Goal: Task Accomplishment & Management: Complete application form

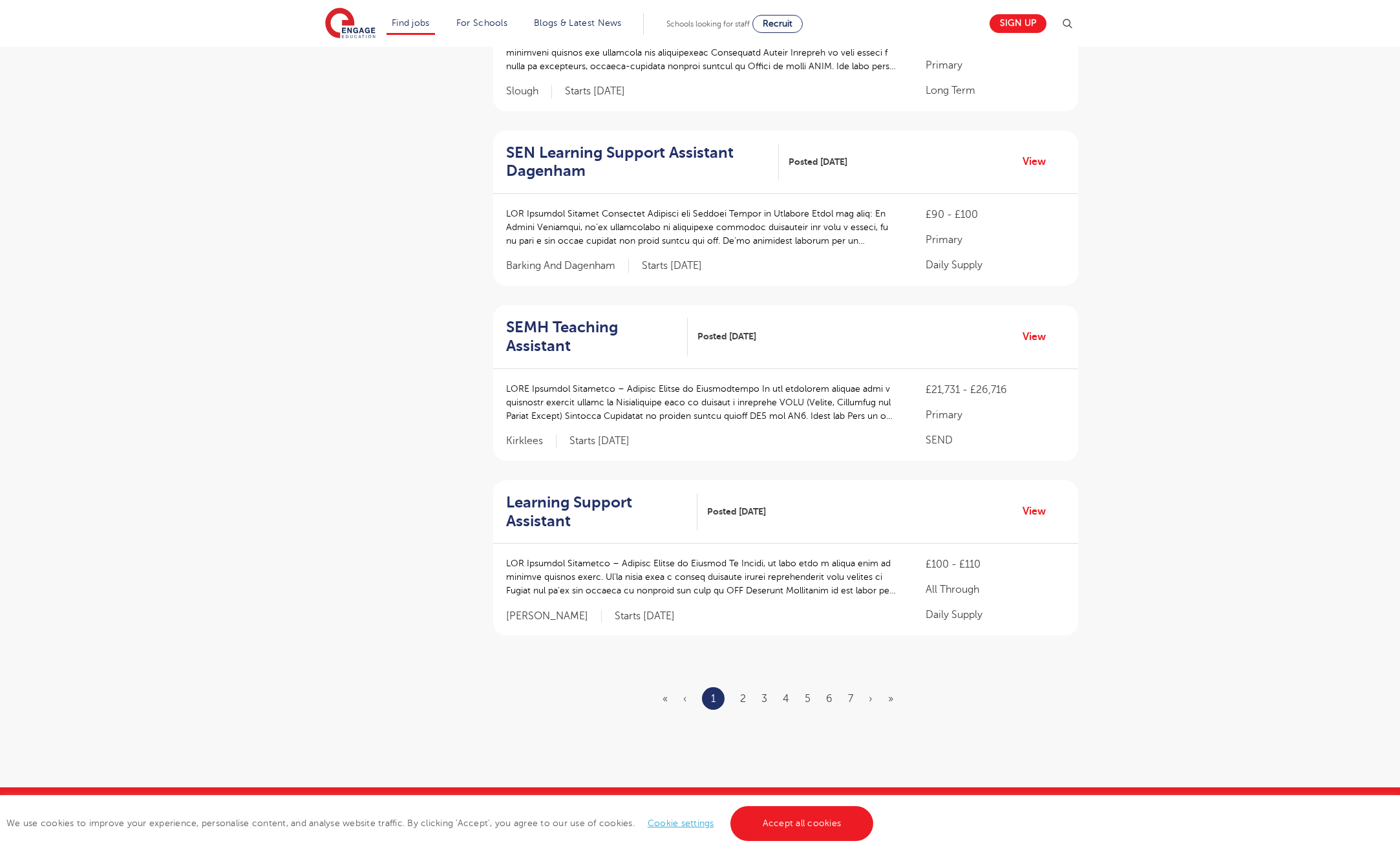
scroll to position [1263, 0]
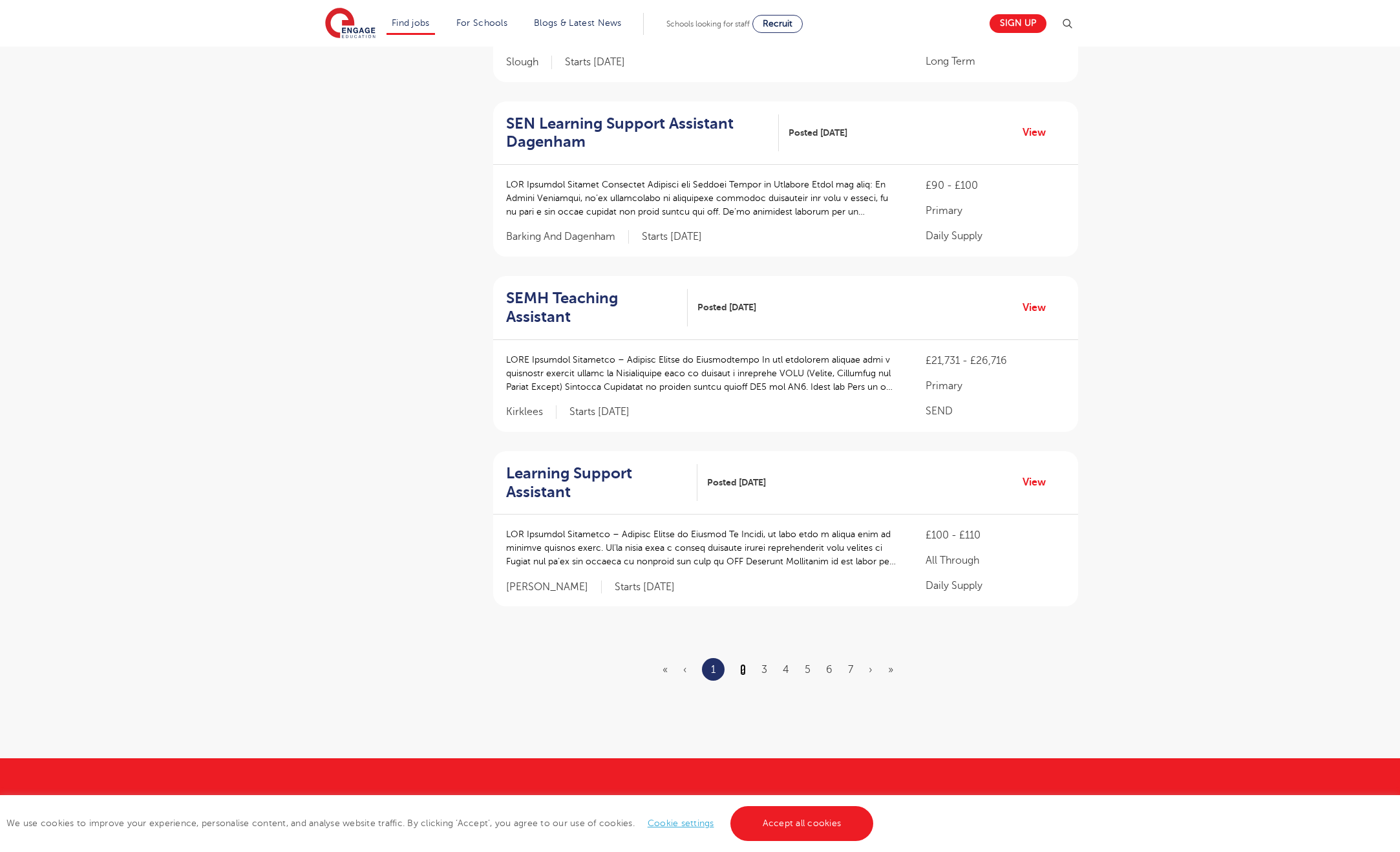
click at [740, 668] on link "2" at bounding box center [743, 670] width 6 height 12
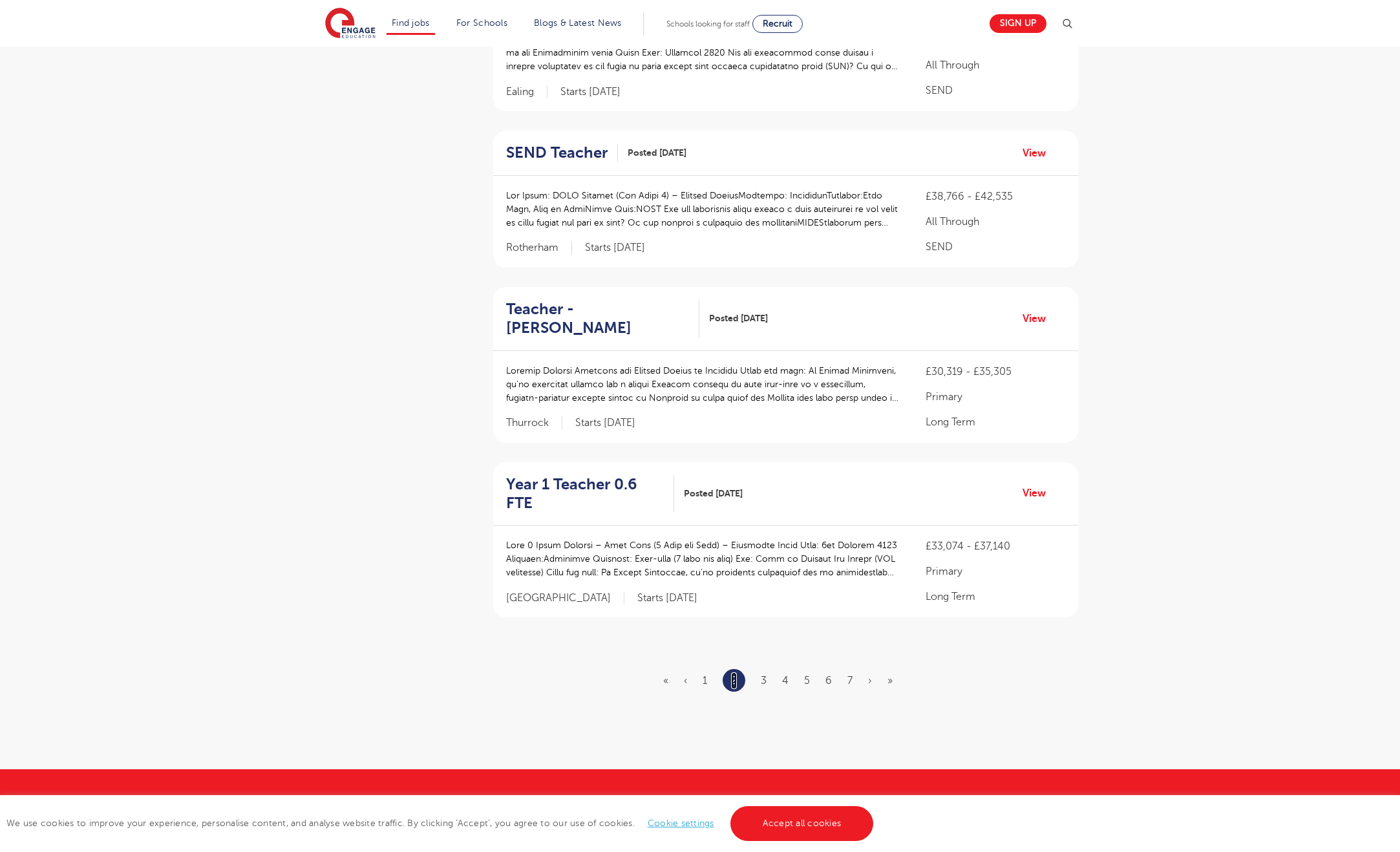
scroll to position [1254, 0]
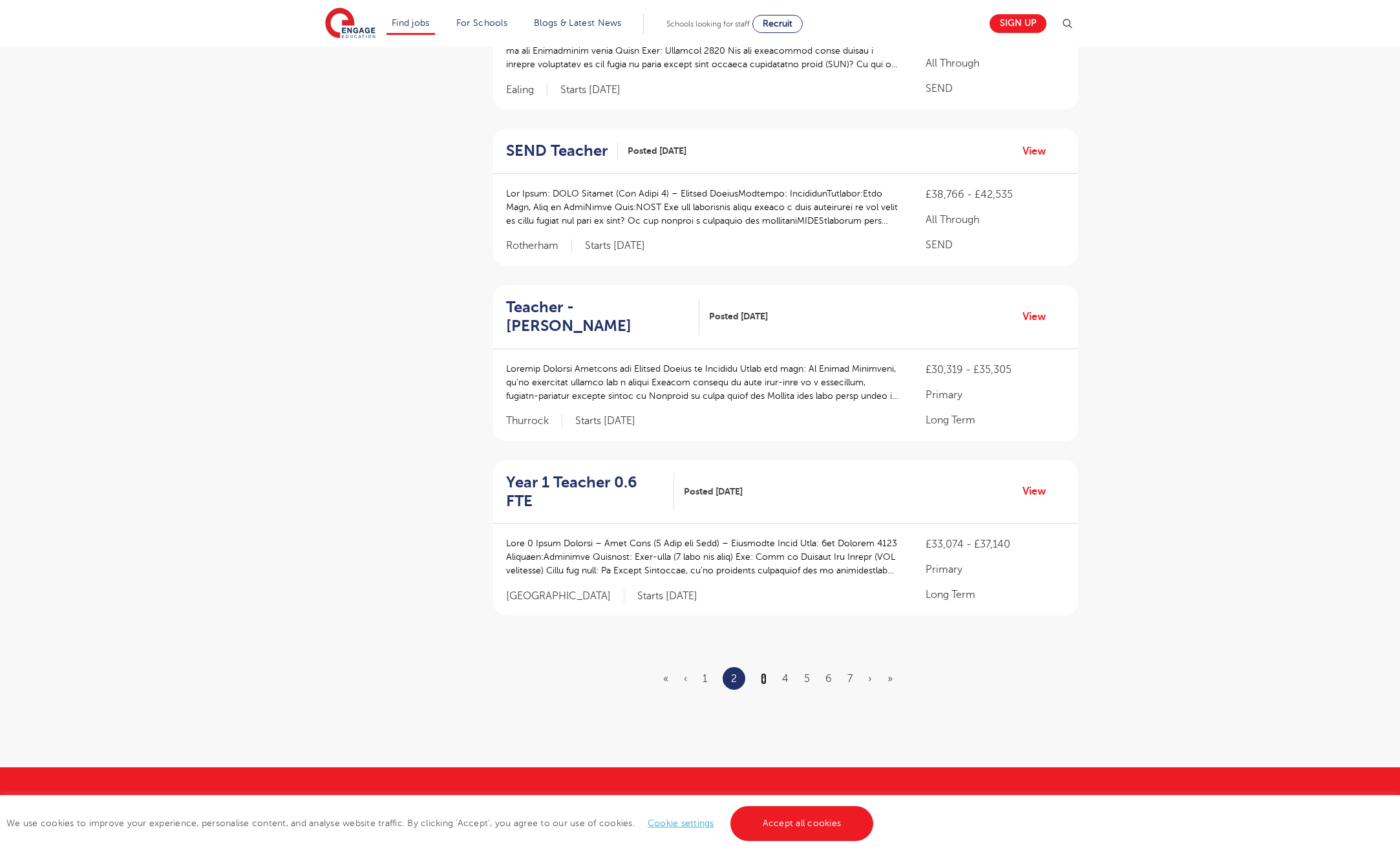
click at [763, 673] on link "3" at bounding box center [764, 679] width 6 height 12
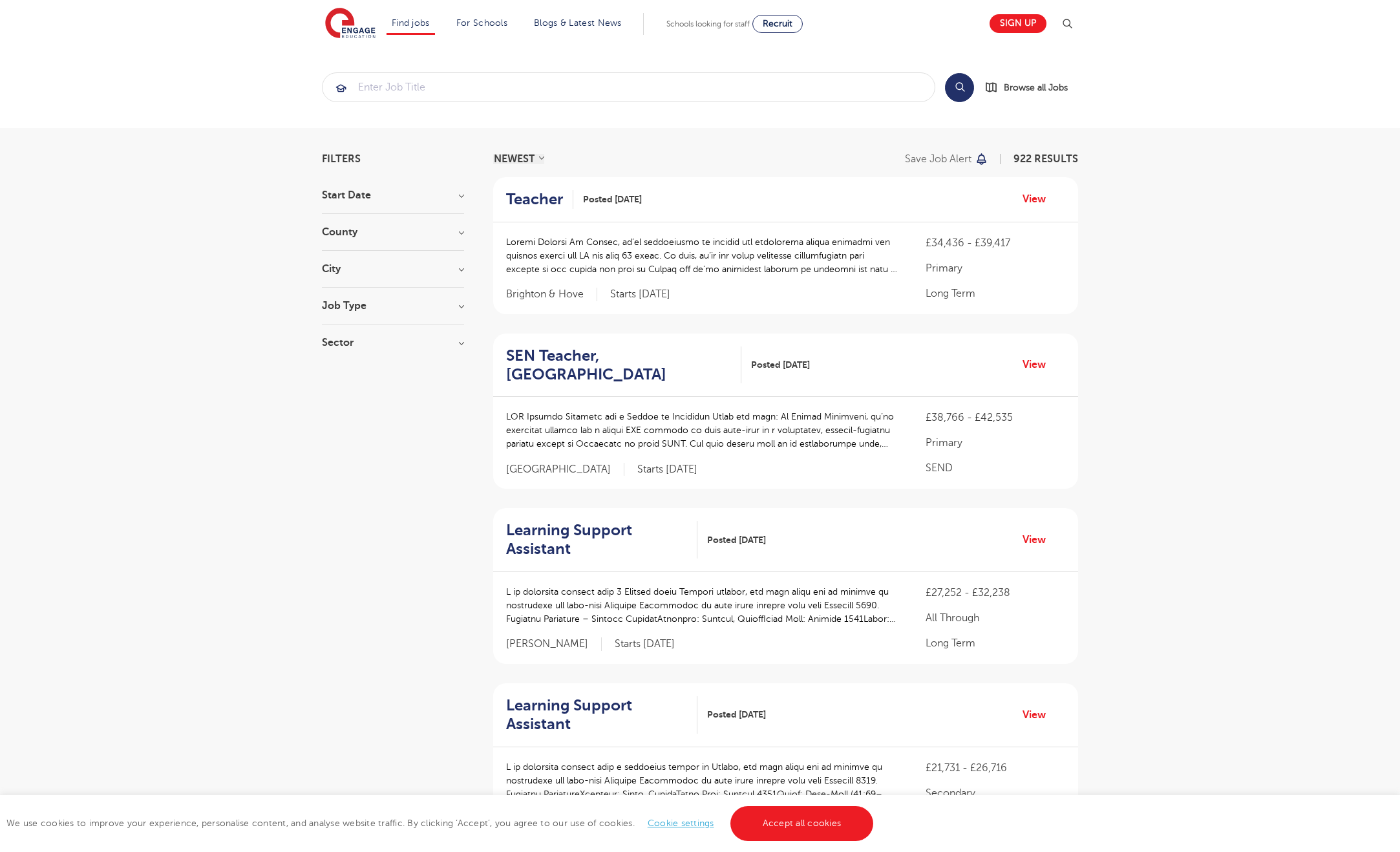
click at [461, 345] on h3 "Sector" at bounding box center [392, 342] width 142 height 10
click at [341, 431] on label "Secondary 96" at bounding box center [377, 430] width 71 height 17
click at [341, 431] on input "Secondary 96" at bounding box center [346, 428] width 8 height 8
checkbox input "true"
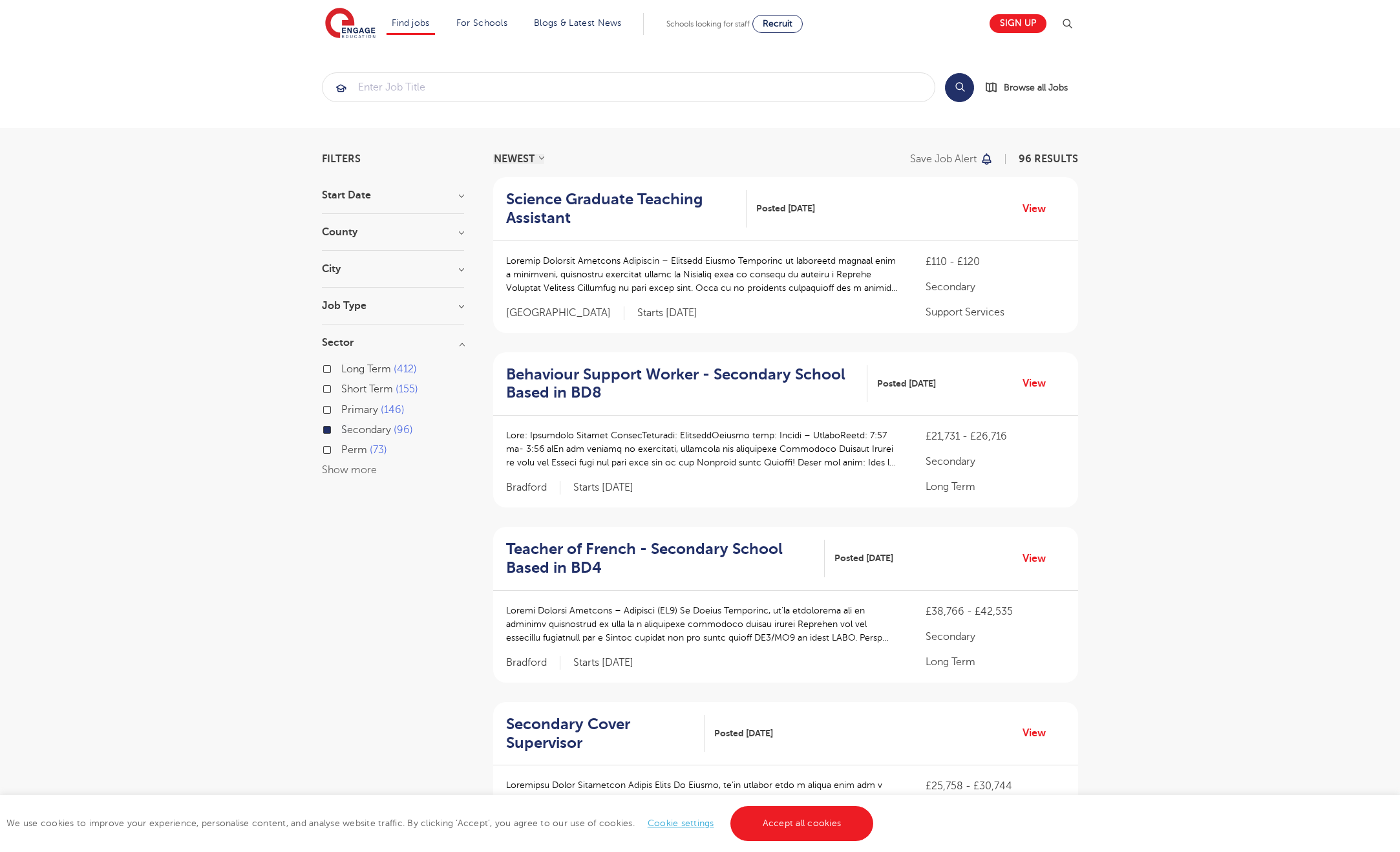
click at [341, 369] on label "Long Term 412" at bounding box center [379, 369] width 76 height 17
click at [341, 369] on input "Long Term 412" at bounding box center [346, 367] width 8 height 8
checkbox input "true"
click at [341, 388] on label "Short Term 155" at bounding box center [380, 389] width 77 height 17
click at [341, 388] on input "Short Term 155" at bounding box center [346, 387] width 8 height 8
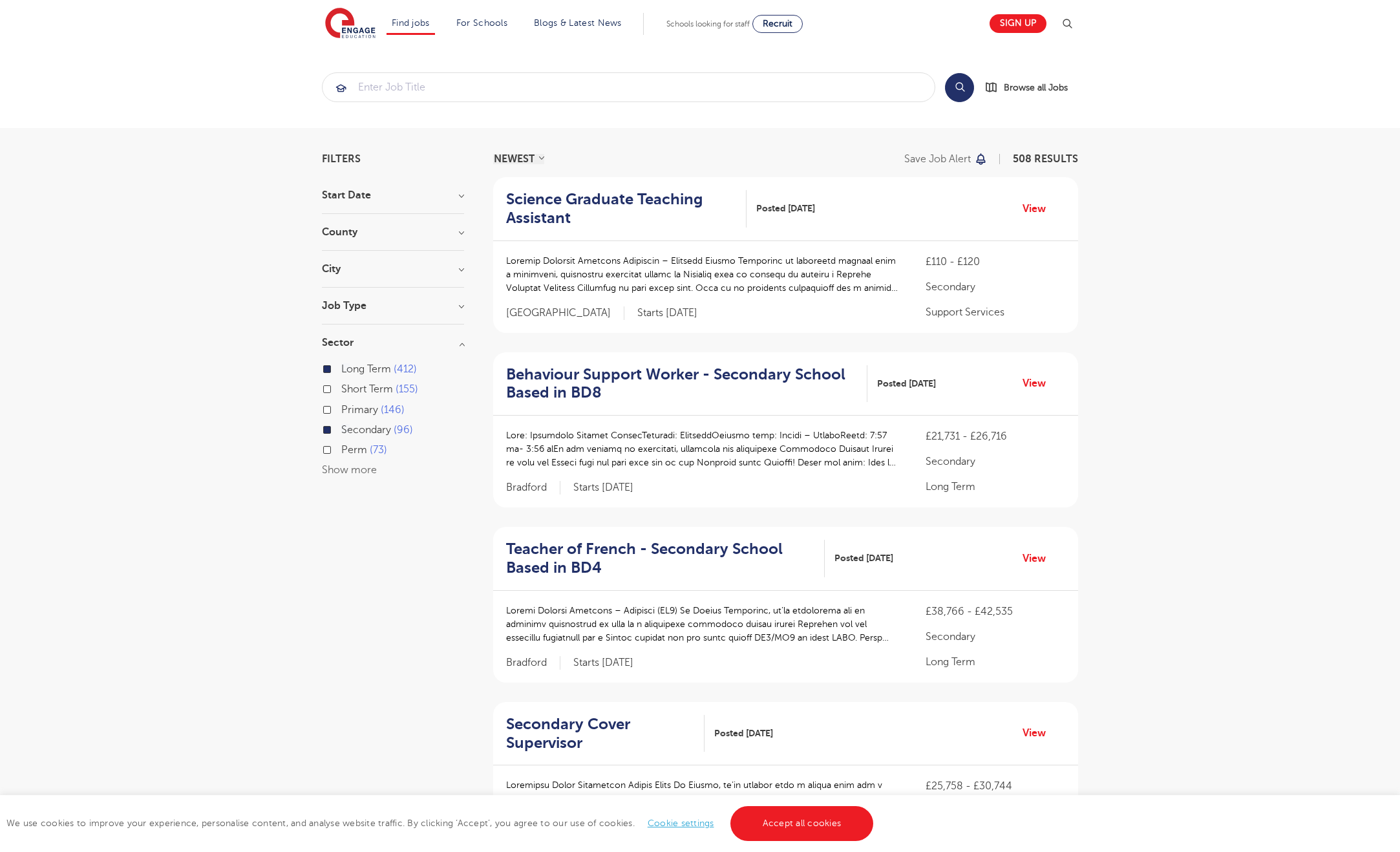
checkbox input "true"
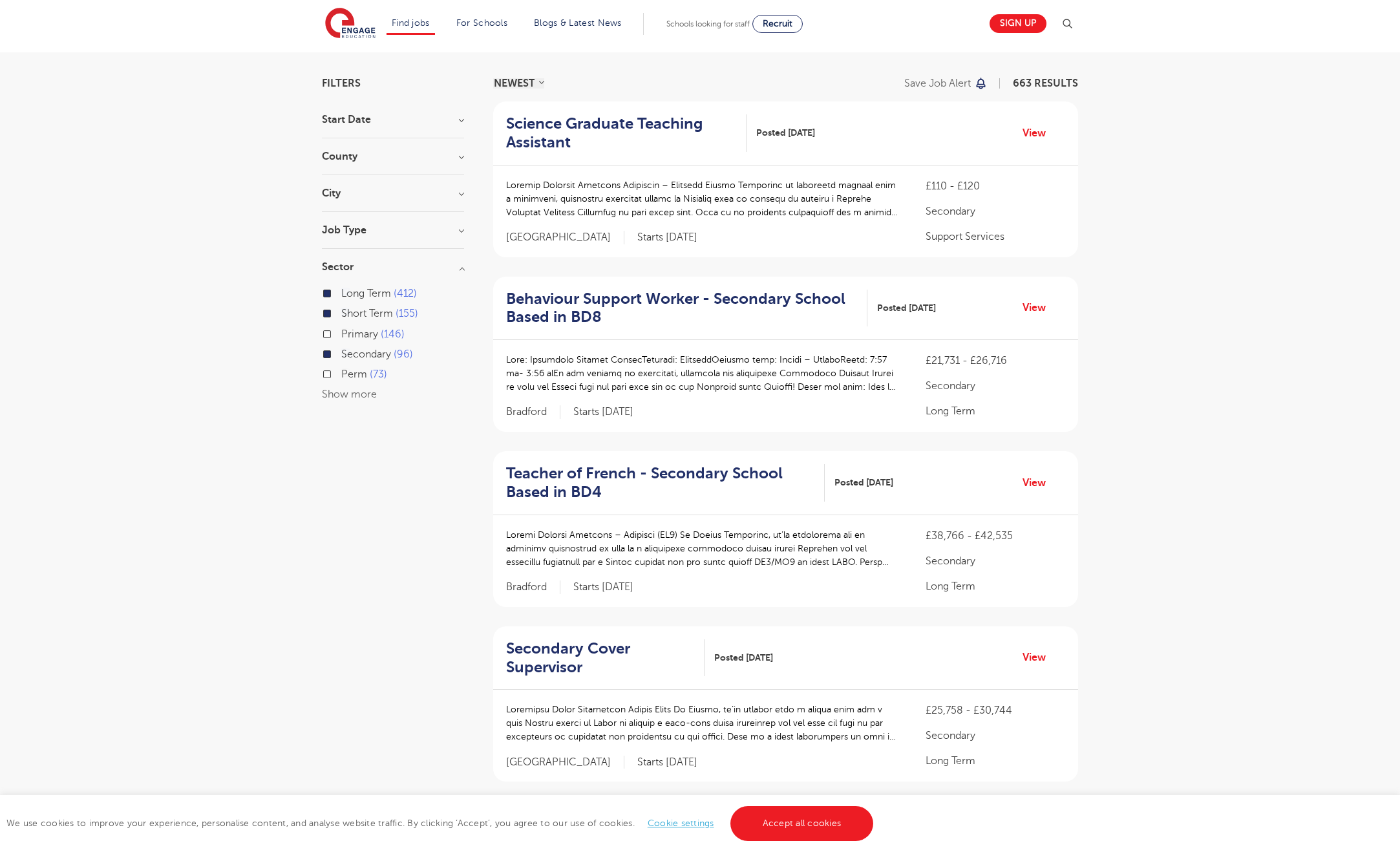
scroll to position [48, 0]
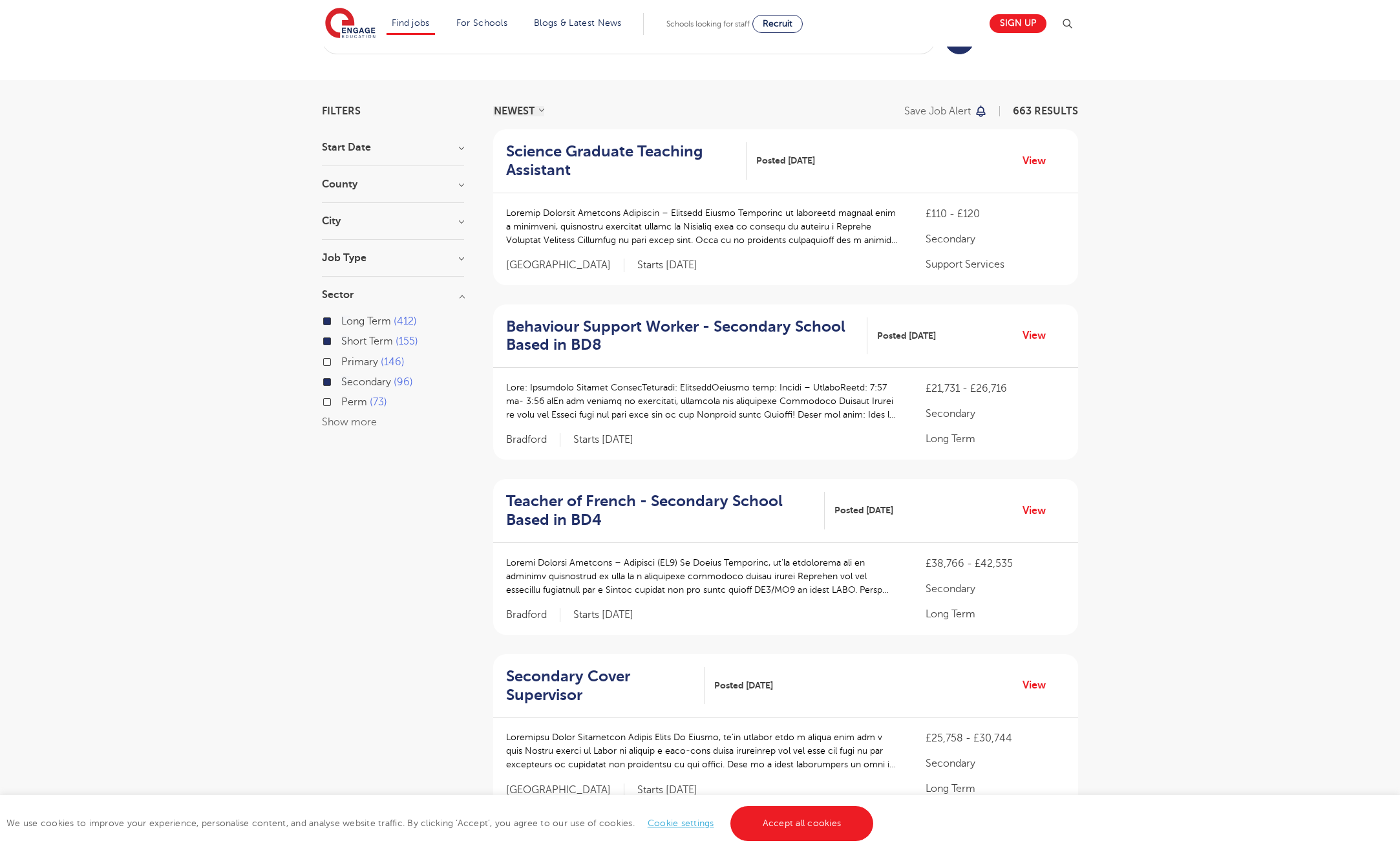
click at [461, 258] on h3 "Job Type" at bounding box center [392, 258] width 142 height 10
click at [463, 221] on h3 "City" at bounding box center [392, 221] width 142 height 10
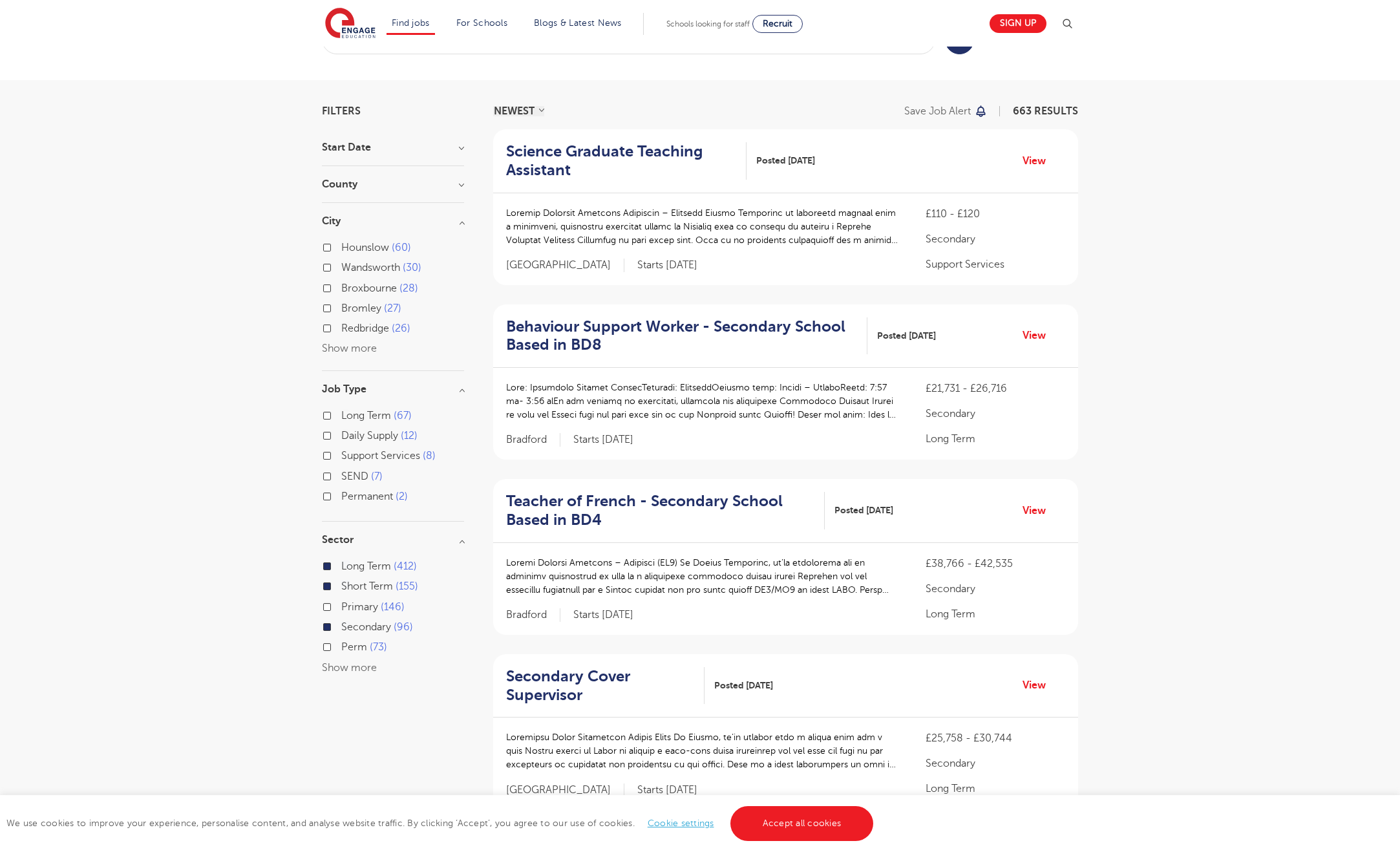
click at [347, 347] on button "Show more" at bounding box center [349, 348] width 55 height 12
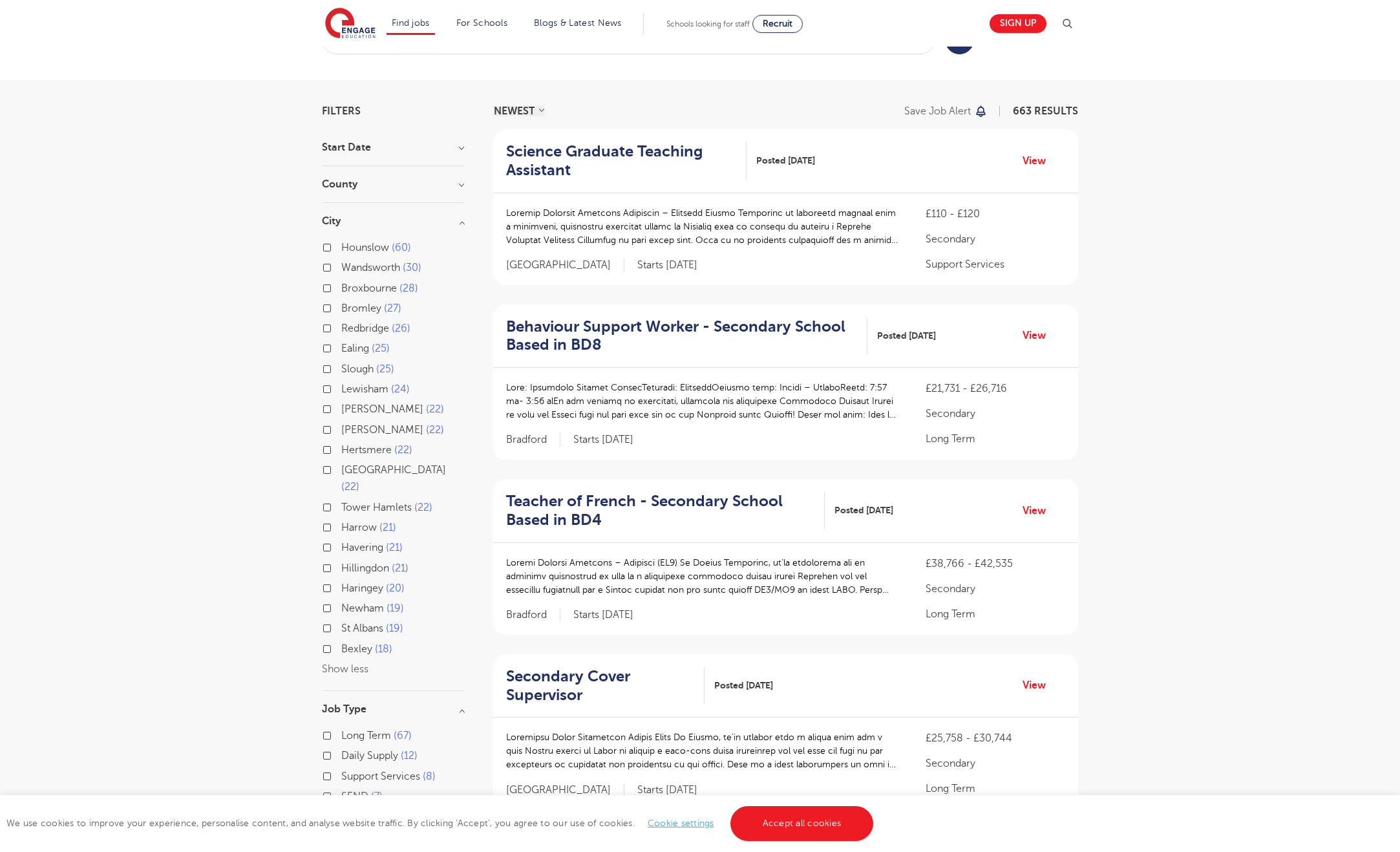
click at [341, 410] on label "Brent 22" at bounding box center [393, 409] width 103 height 17
click at [341, 410] on input "Brent 22" at bounding box center [346, 407] width 8 height 8
checkbox input "true"
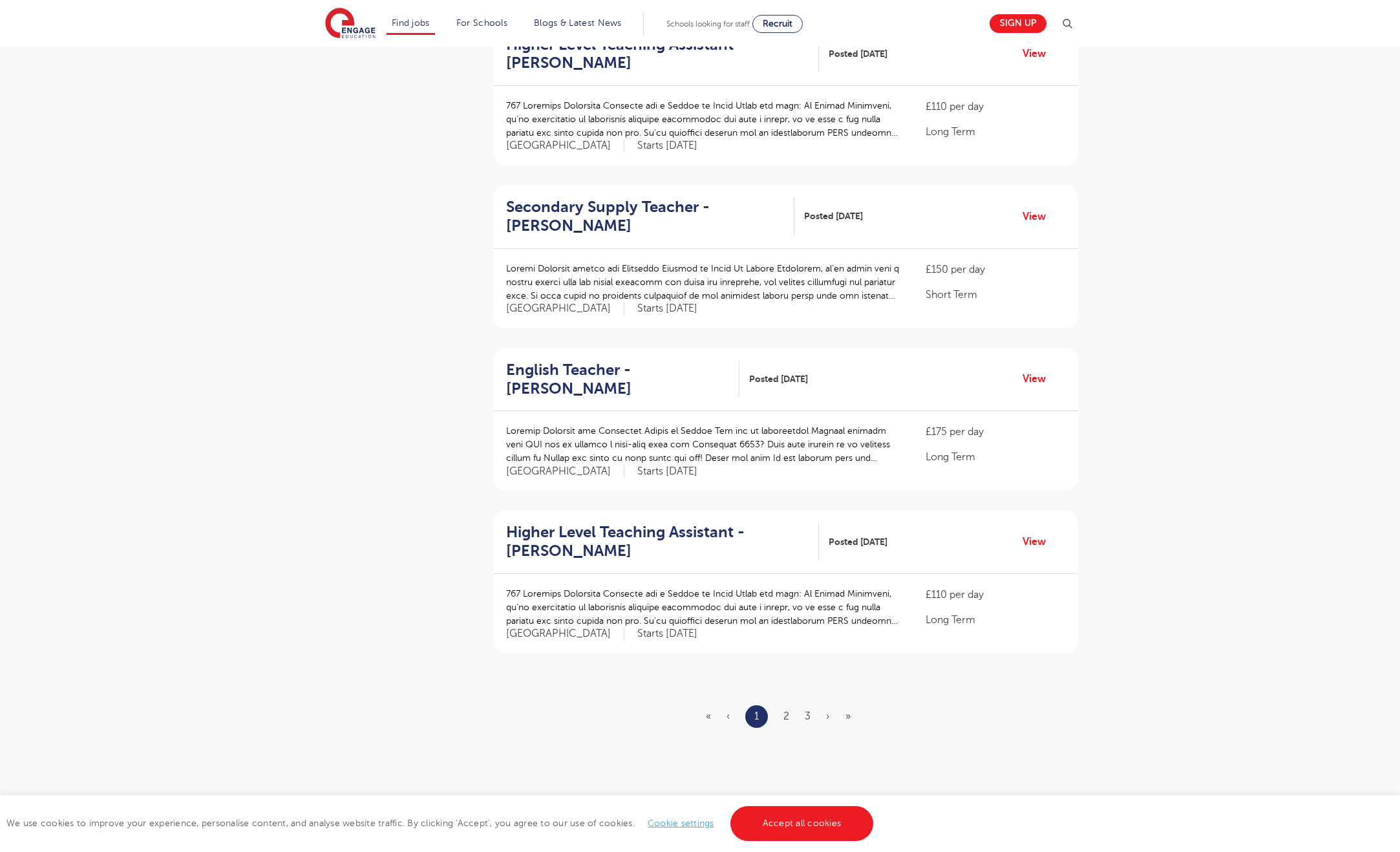
scroll to position [1146, 0]
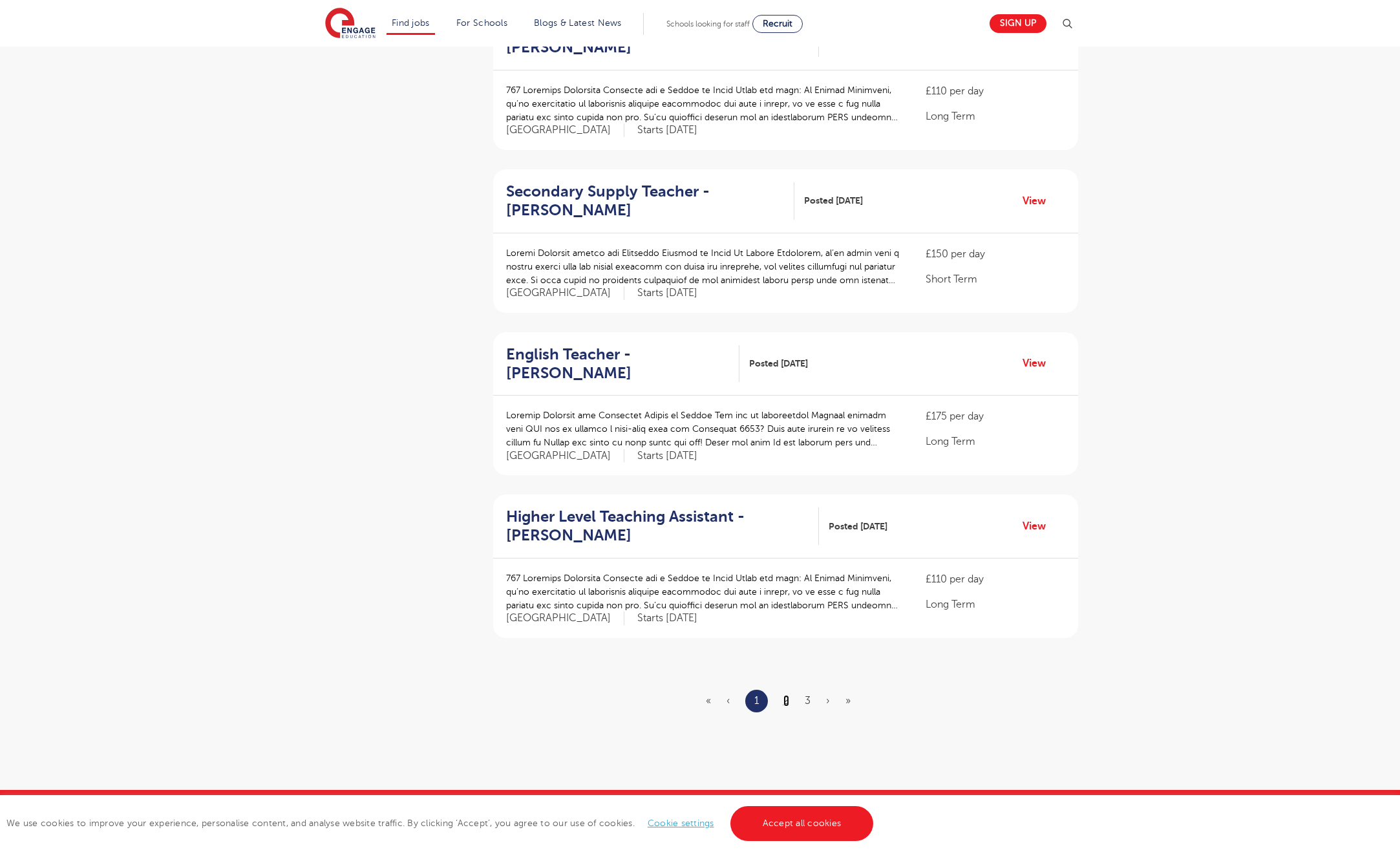
click at [787, 695] on link "2" at bounding box center [786, 701] width 6 height 12
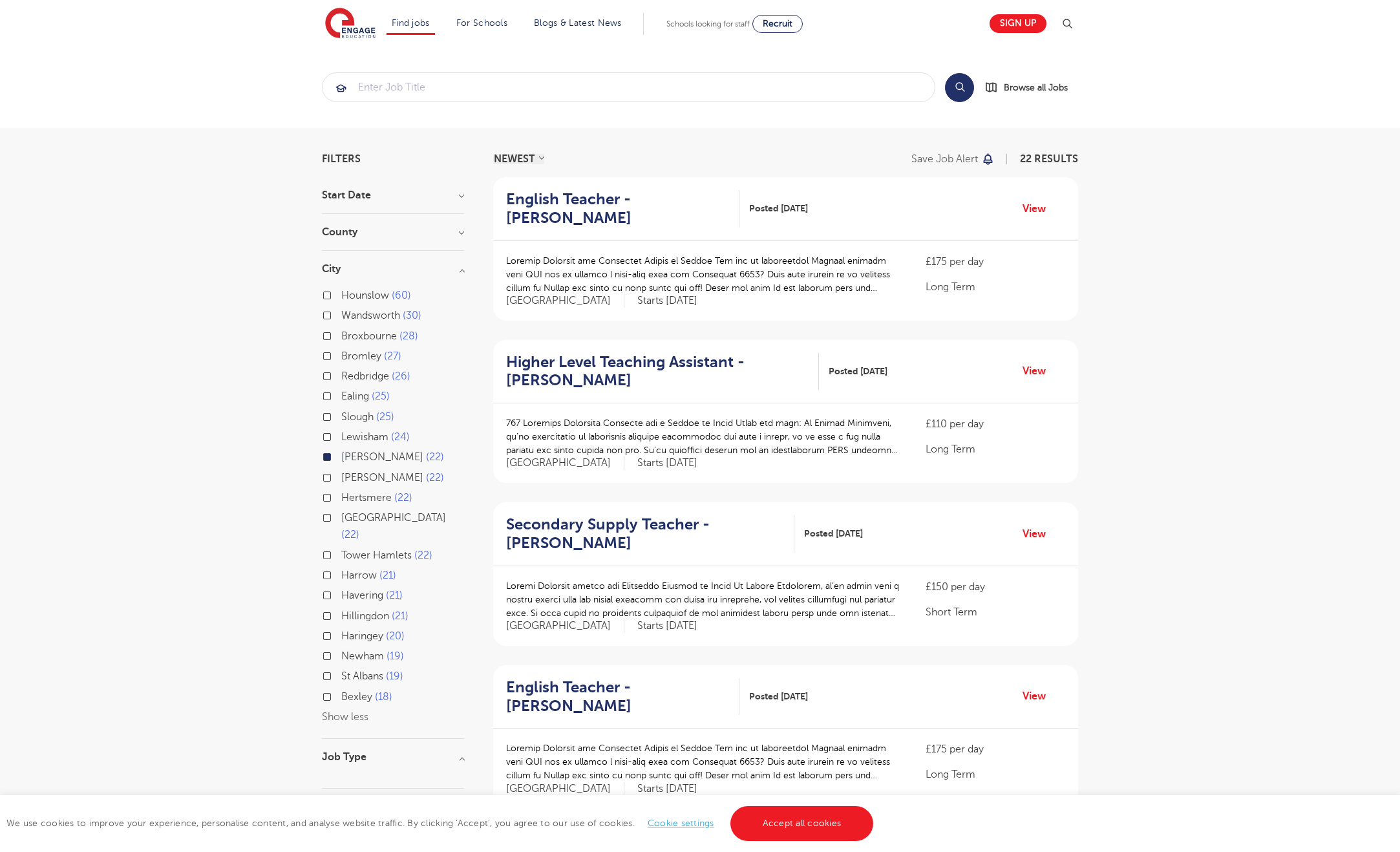
click at [655, 69] on section "Search Browse all Jobs" at bounding box center [700, 87] width 1400 height 81
click at [651, 82] on input "search" at bounding box center [628, 87] width 612 height 28
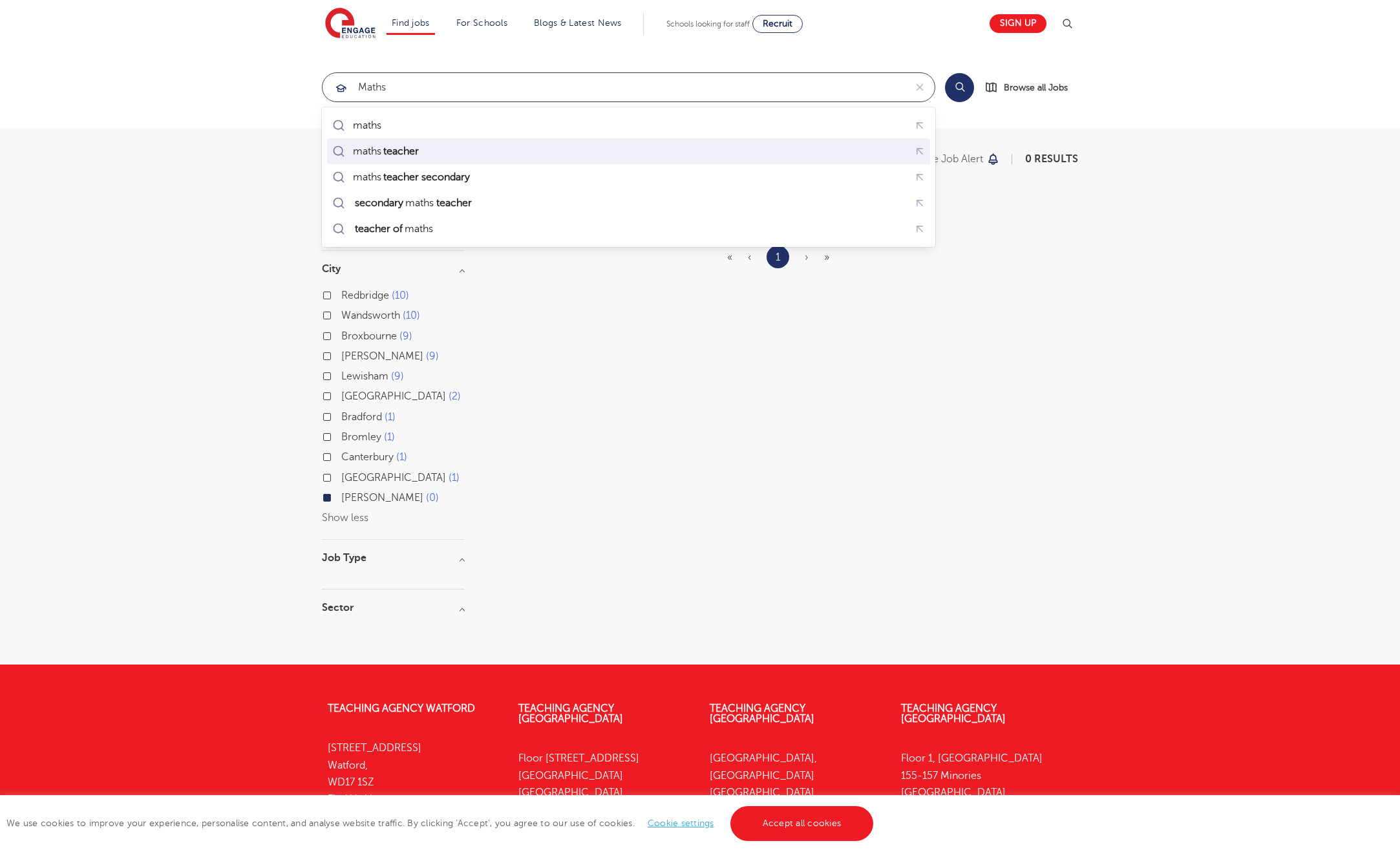
click at [454, 150] on div "maths teacher" at bounding box center [629, 151] width 598 height 20
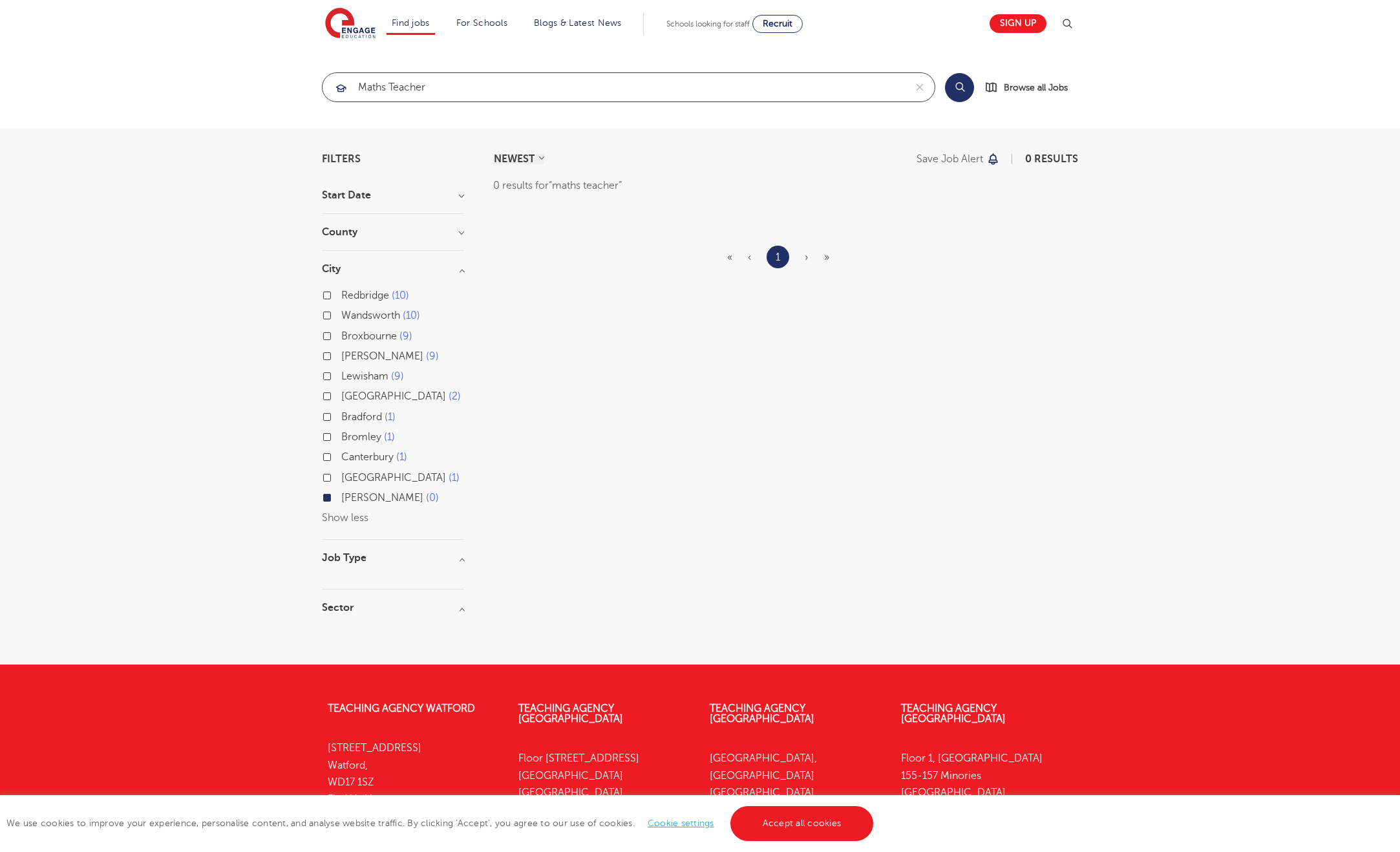
type input "maths teacher"
click at [327, 502] on div "Brent 0" at bounding box center [392, 500] width 142 height 20
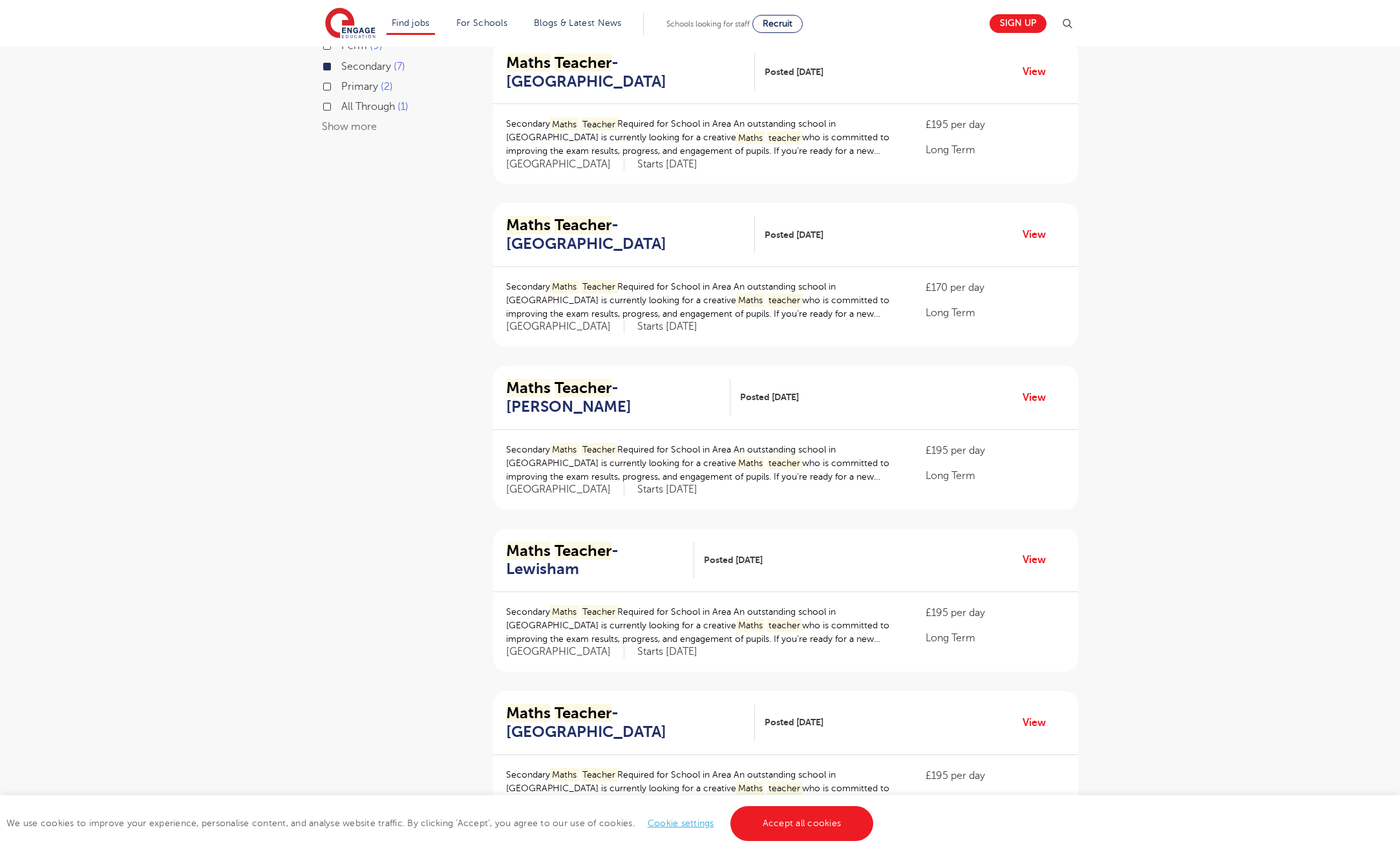
scroll to position [741, 0]
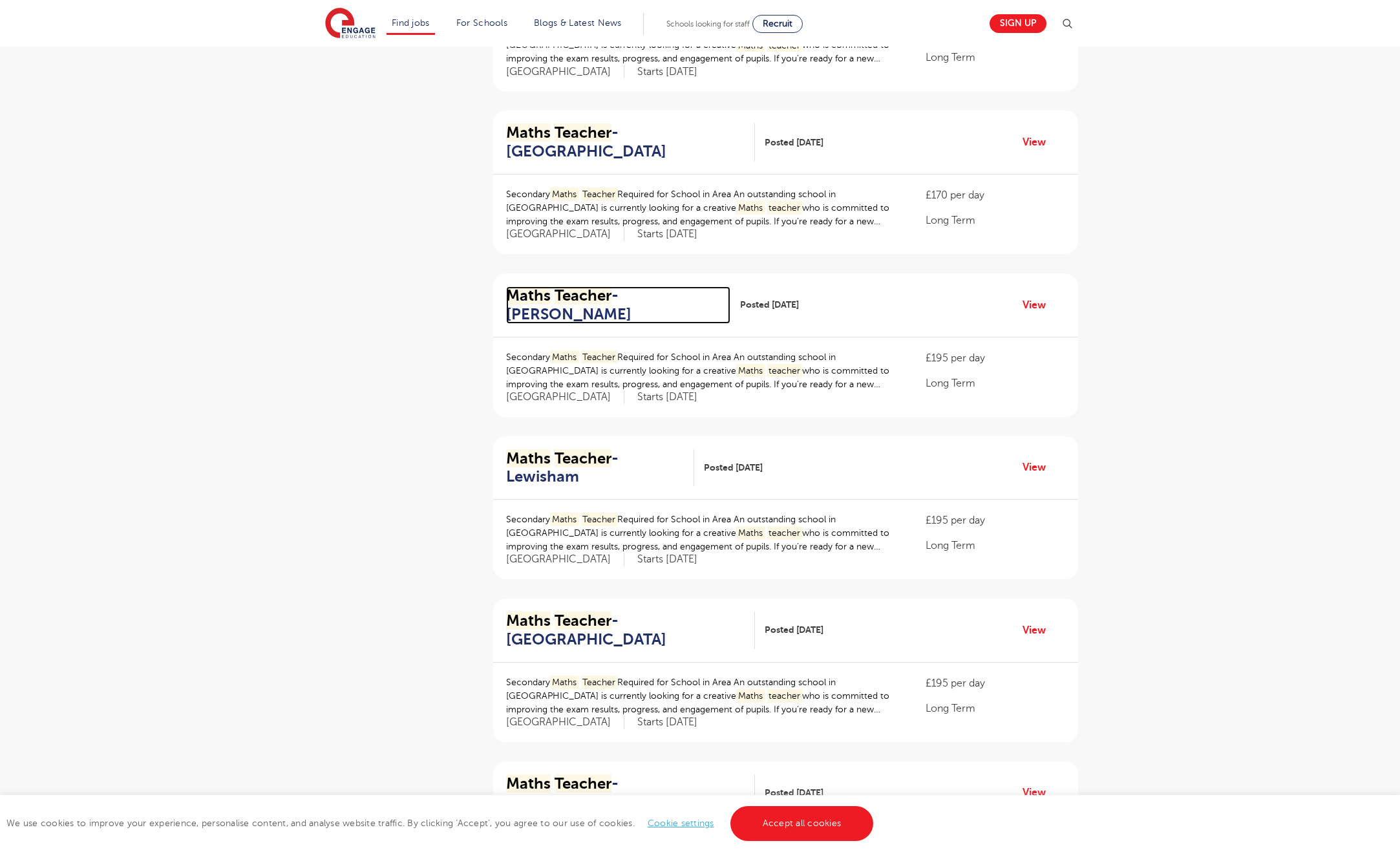
click at [617, 312] on h2 "Maths Teacher - Hackney" at bounding box center [612, 305] width 214 height 37
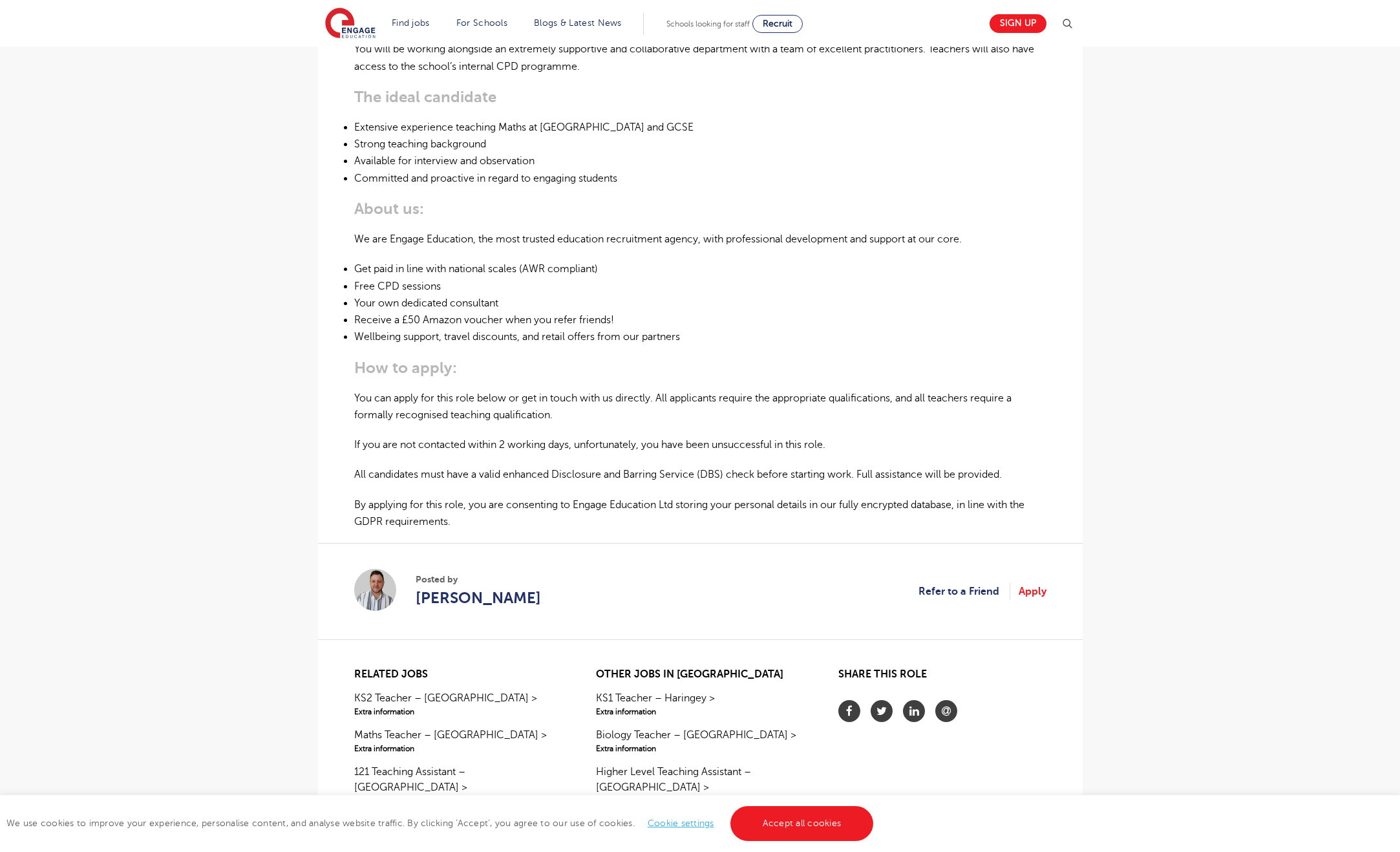
scroll to position [593, 0]
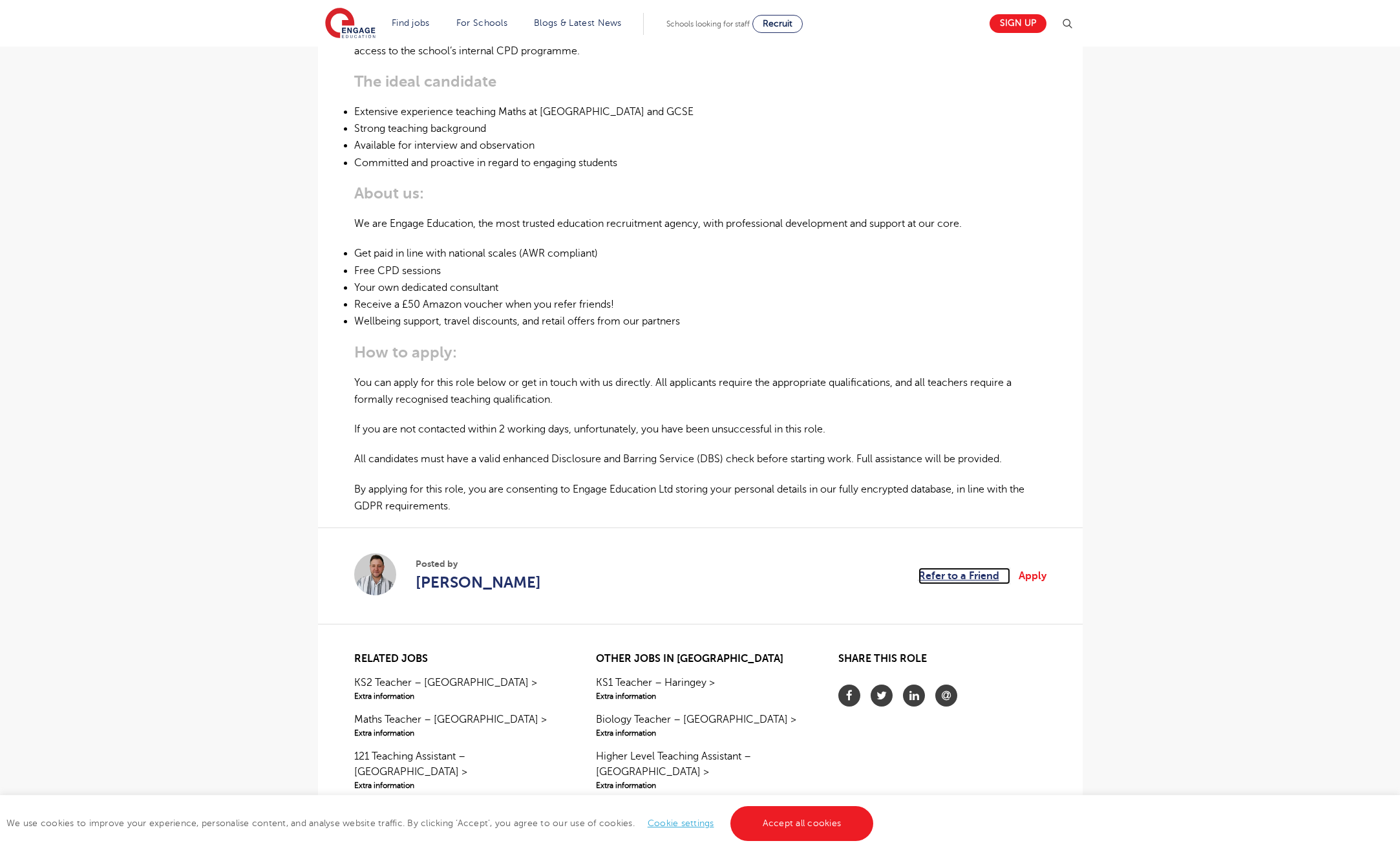
click at [967, 582] on link "Refer to a Friend" at bounding box center [964, 576] width 91 height 17
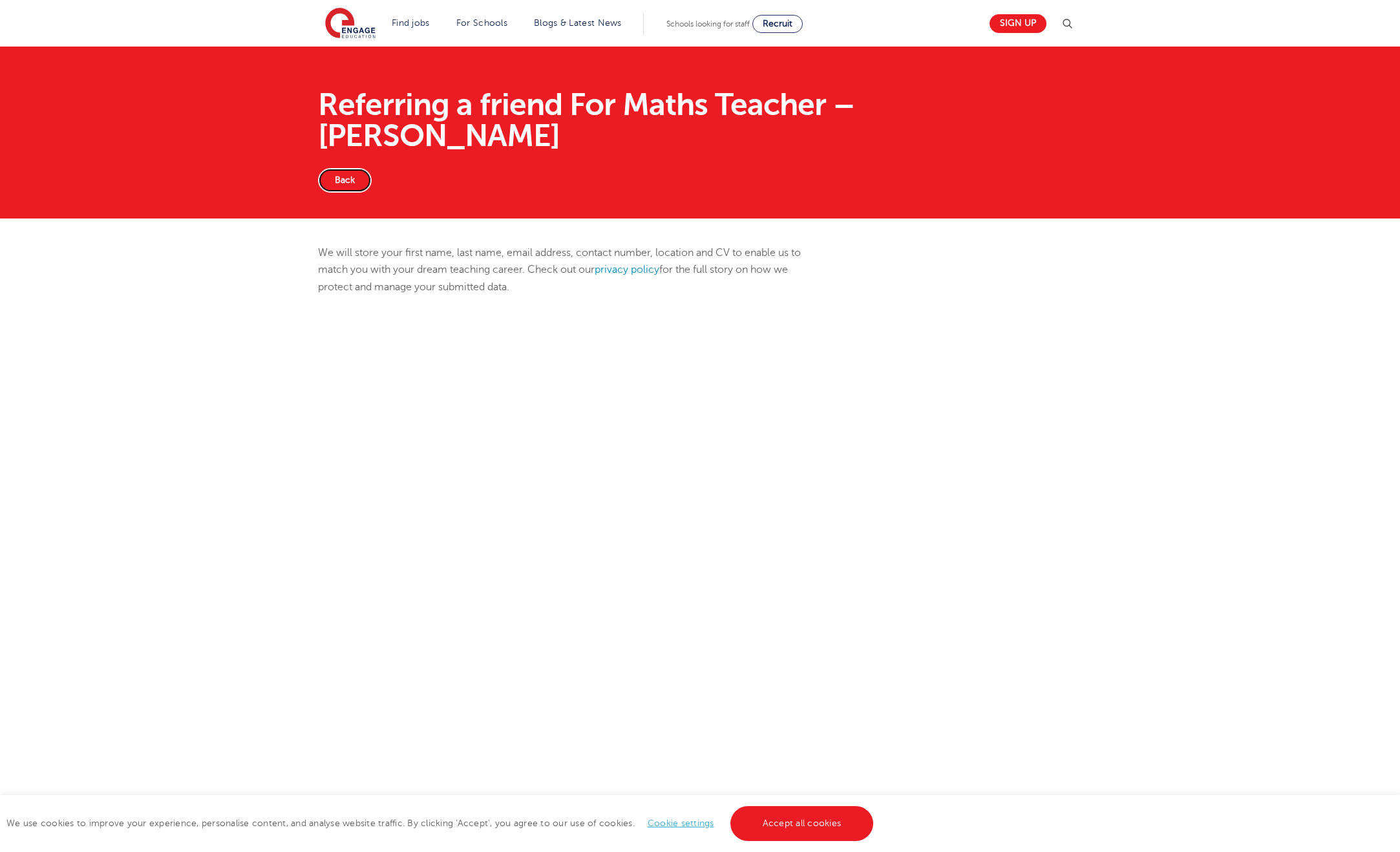
click at [343, 168] on link "Back" at bounding box center [345, 180] width 54 height 25
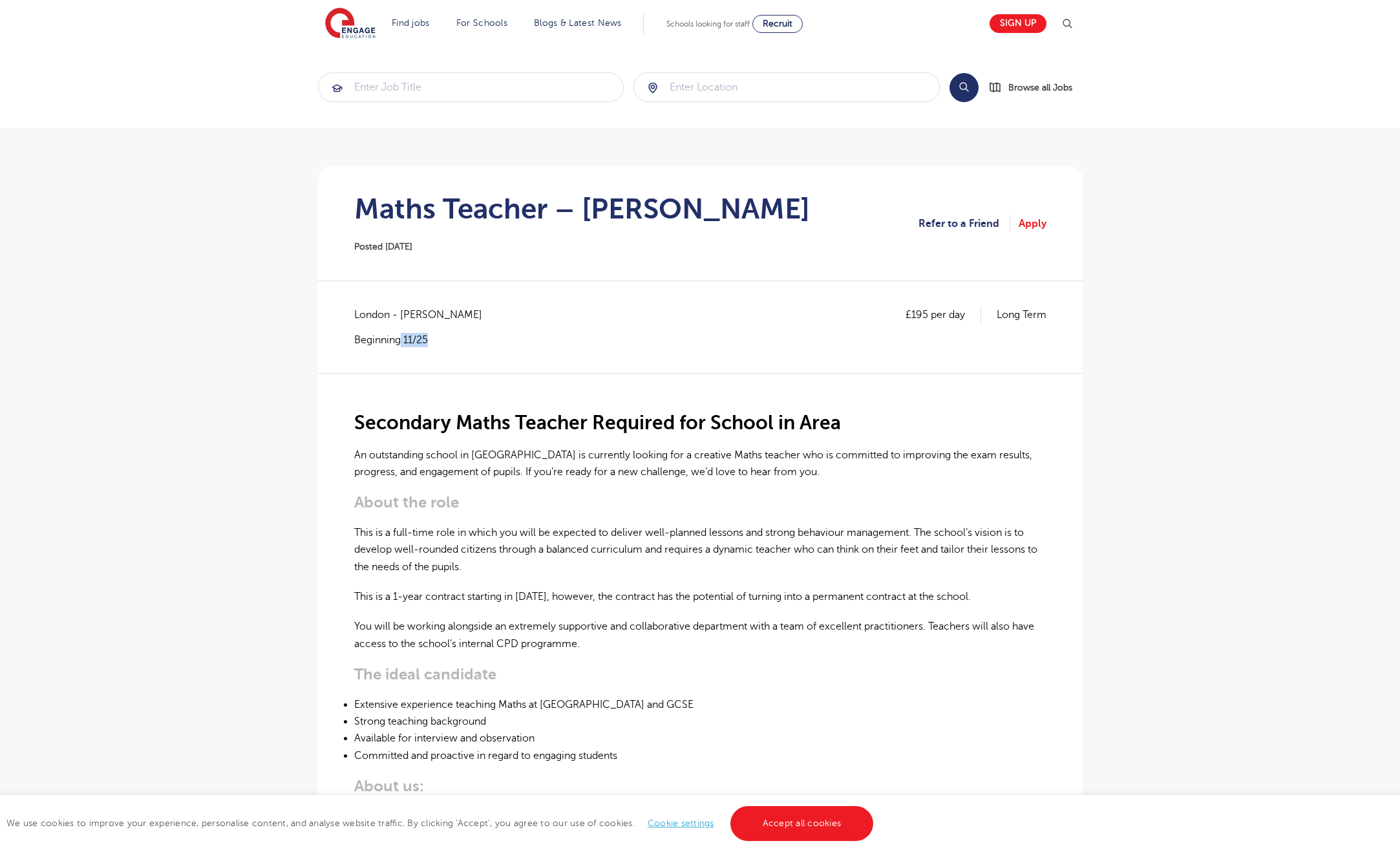
drag, startPoint x: 402, startPoint y: 340, endPoint x: 452, endPoint y: 345, distance: 50.2
click at [439, 335] on p "Beginning 11/25" at bounding box center [425, 340] width 141 height 14
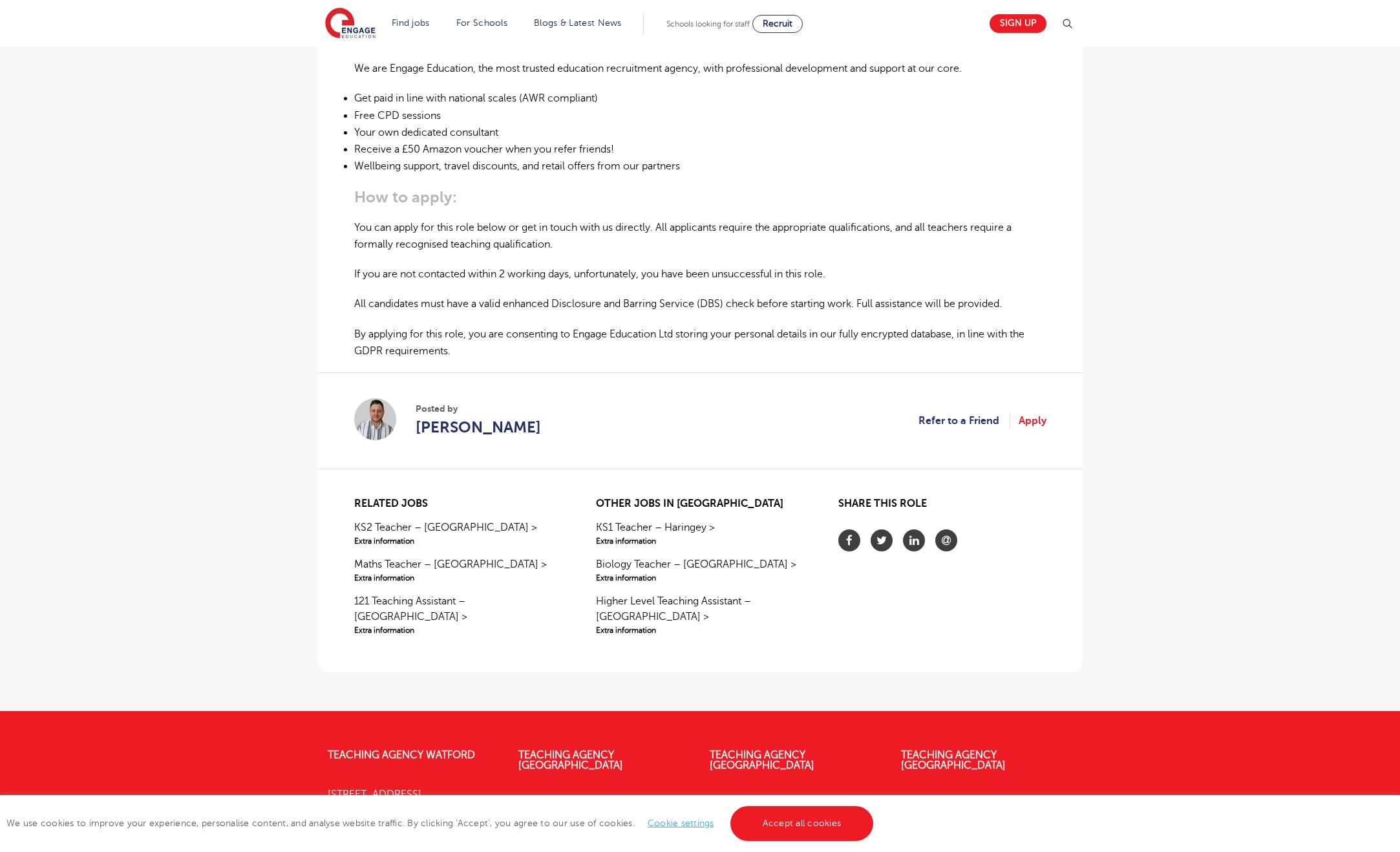
scroll to position [749, 0]
click at [1040, 417] on link "Apply" at bounding box center [1032, 420] width 27 height 17
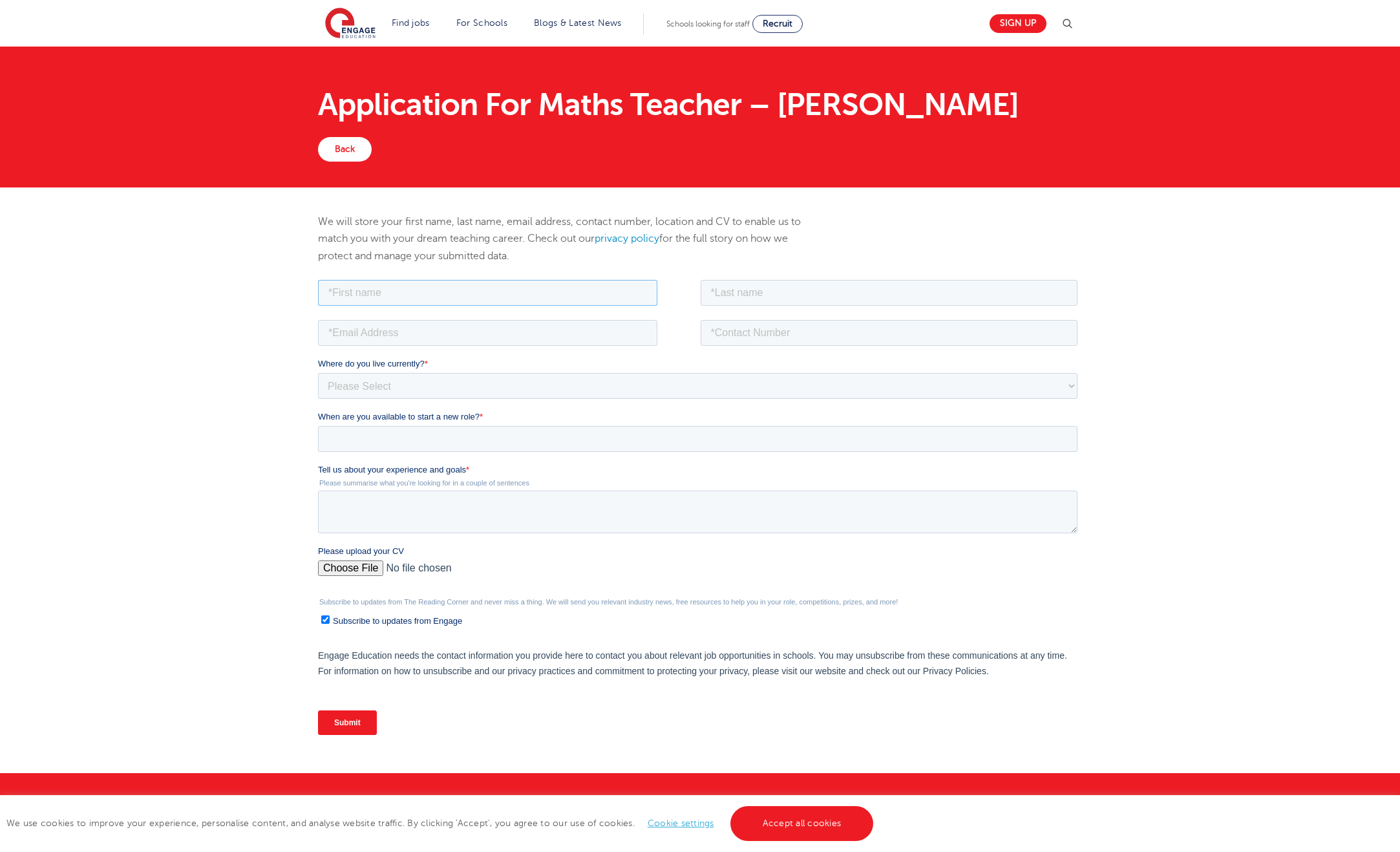
click at [496, 298] on input "text" at bounding box center [487, 292] width 339 height 26
type input "Nasser"
click at [797, 266] on div "We will store your first name, last name, email address, contact number, locati…" at bounding box center [569, 245] width 523 height 64
click at [761, 283] on input "text" at bounding box center [888, 292] width 377 height 26
type input "FARAHANI"
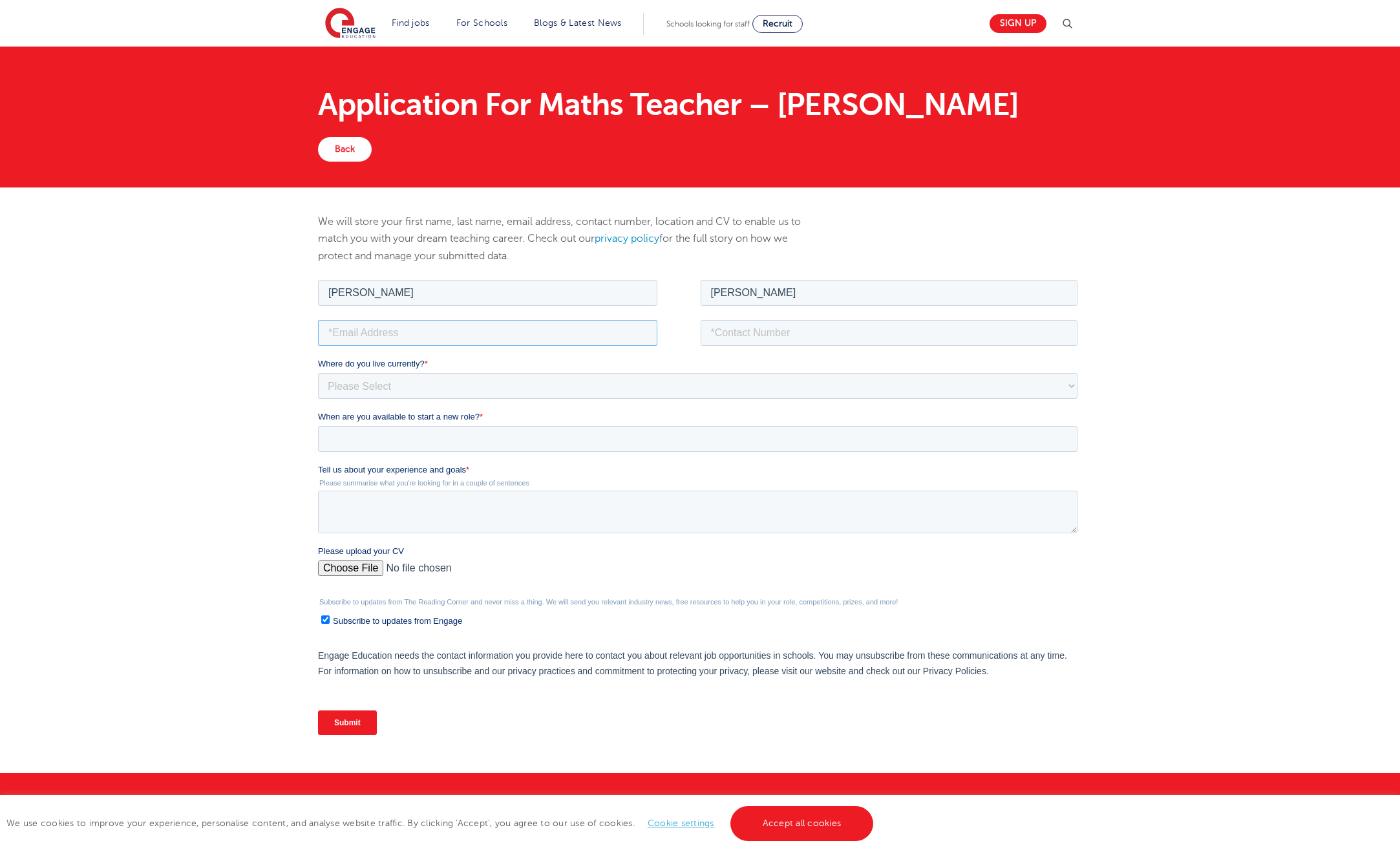
click at [567, 338] on input "email" at bounding box center [487, 332] width 339 height 26
type input "na3er@yahoo.com"
click at [718, 328] on input "tel" at bounding box center [888, 332] width 377 height 26
type input "+447490930300"
click at [487, 376] on select "Please Select UK Canada Ireland Australia New Zealand Europe USA South Africa J…" at bounding box center [697, 385] width 759 height 26
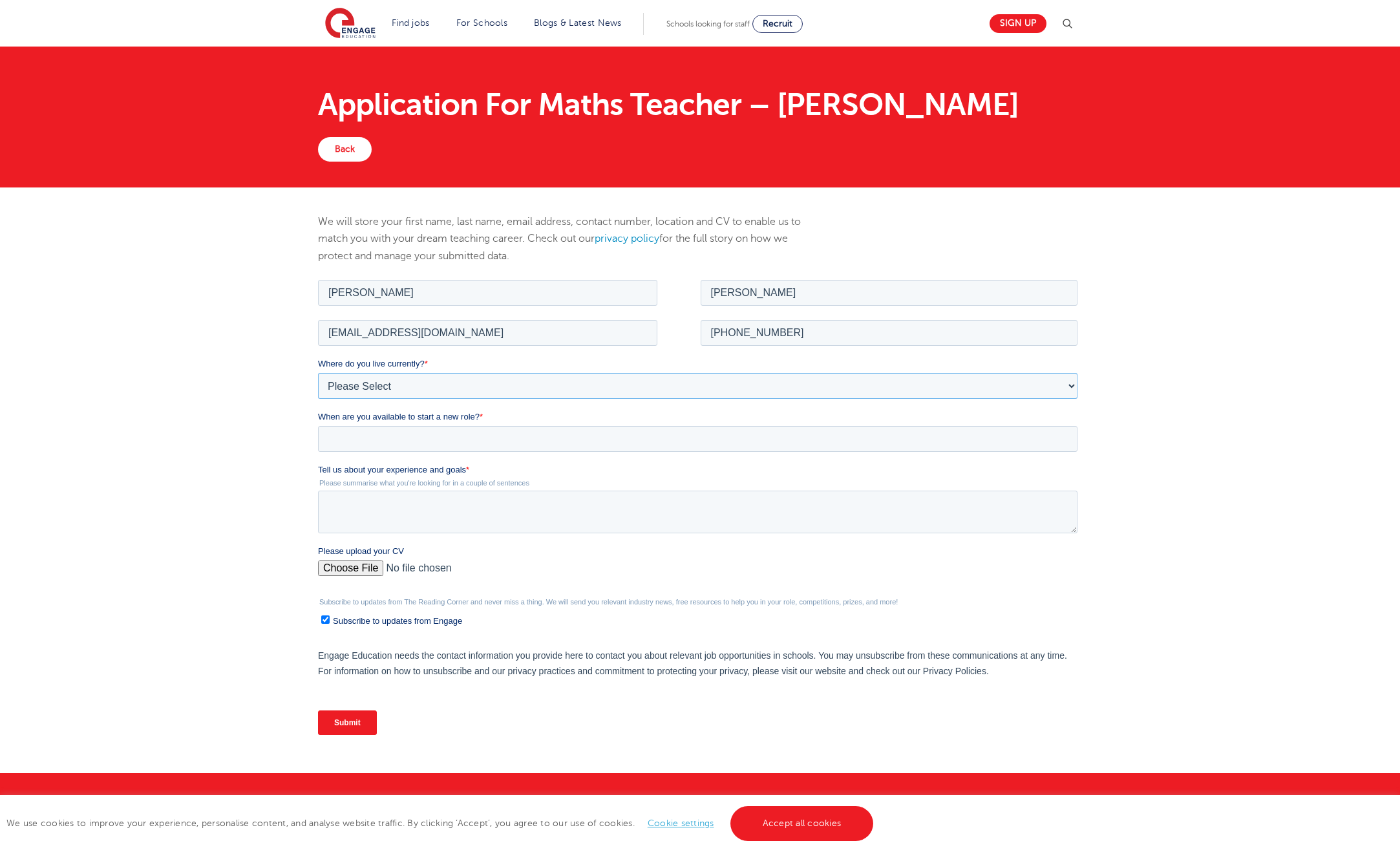
select select "UK"
click at [317, 372] on select "Please Select UK Canada Ireland Australia New Zealand Europe USA South Africa J…" at bounding box center [697, 385] width 759 height 26
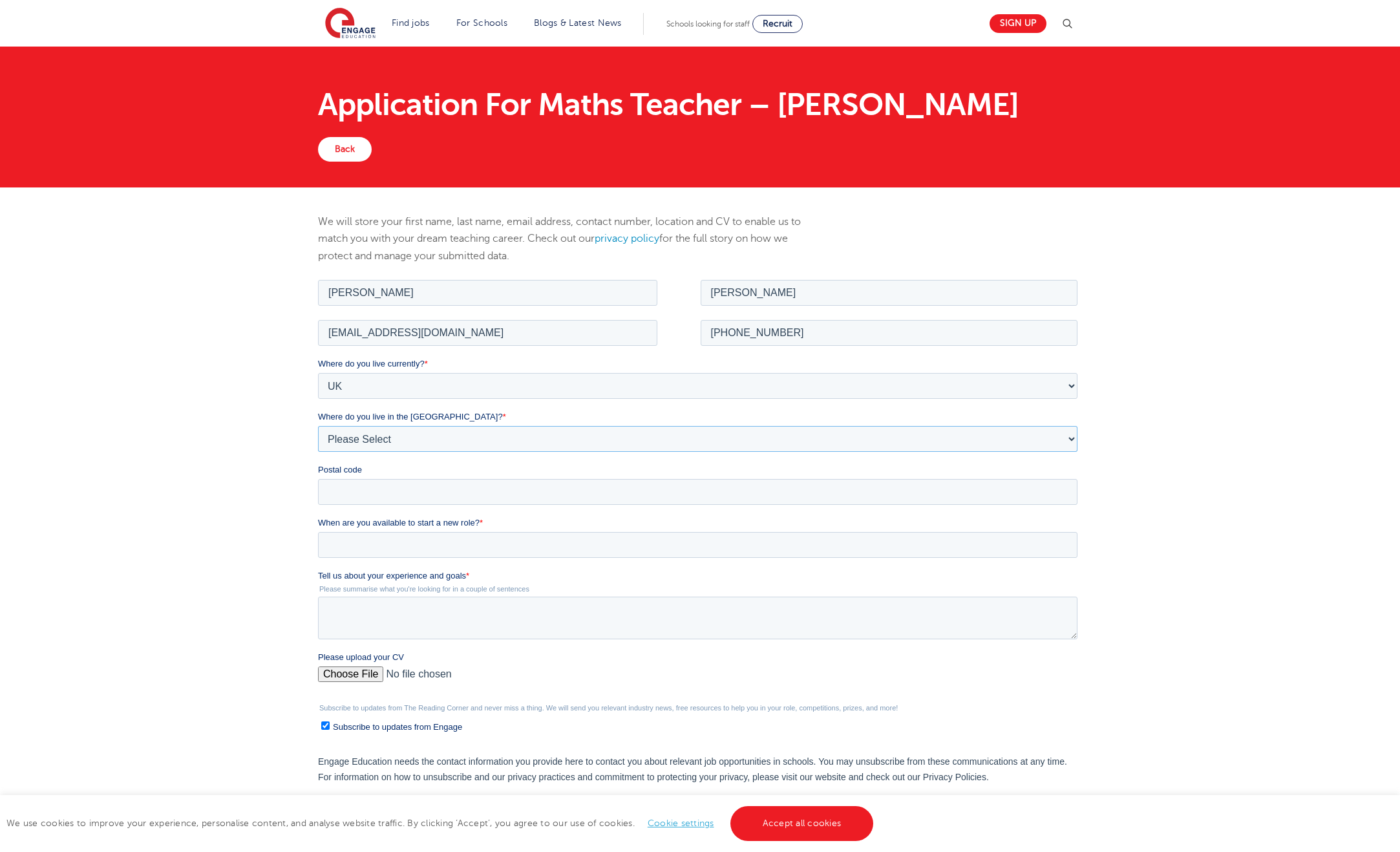
click at [421, 438] on select "Please Select Overseas Barnsley Bedfordshire Berkshire Bournemouth Bracknell Fo…" at bounding box center [697, 438] width 759 height 26
select select "London"
click at [317, 426] on select "Please Select Overseas Barnsley Bedfordshire Berkshire Bournemouth Bracknell Fo…" at bounding box center [697, 438] width 759 height 26
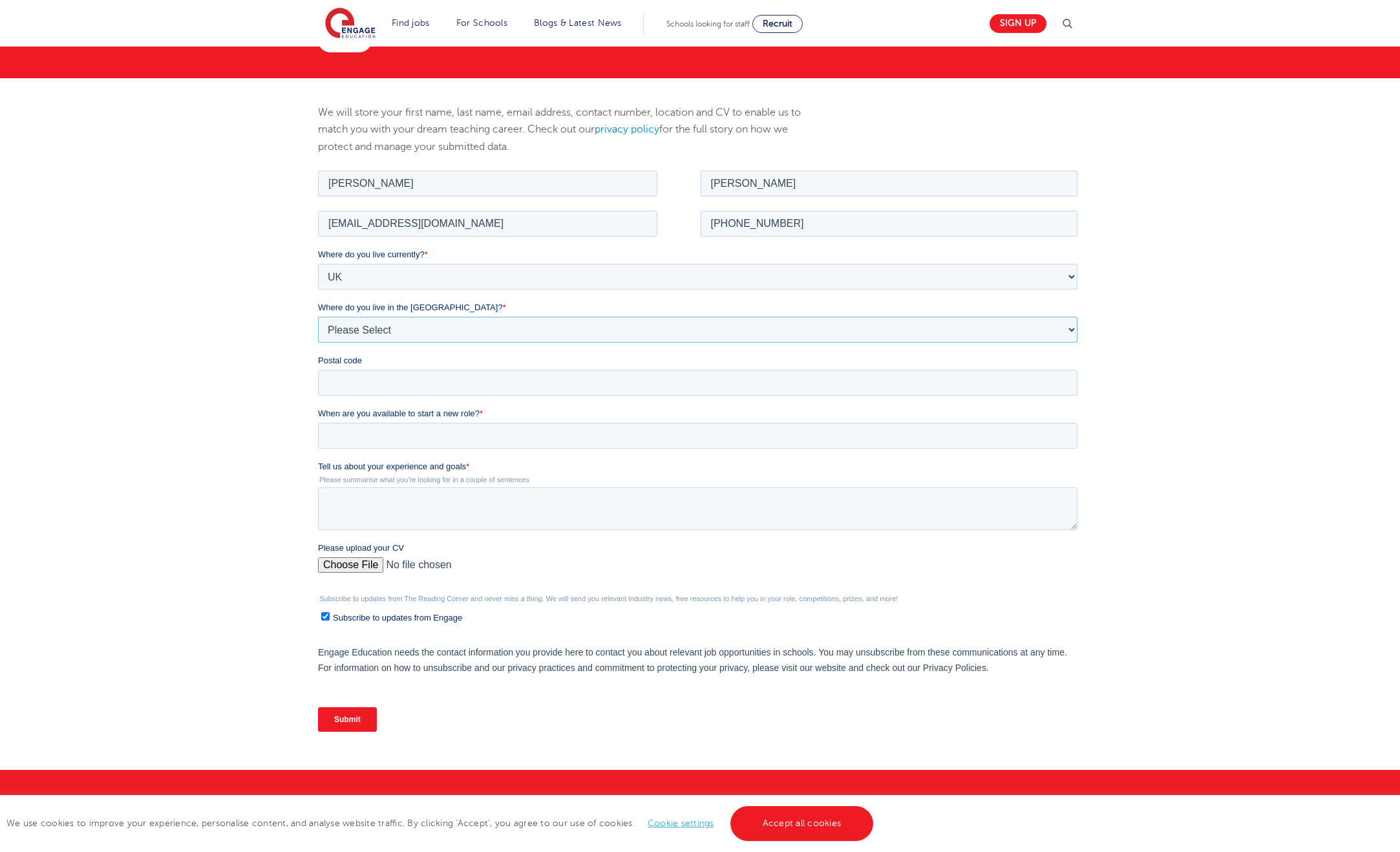
scroll to position [110, 0]
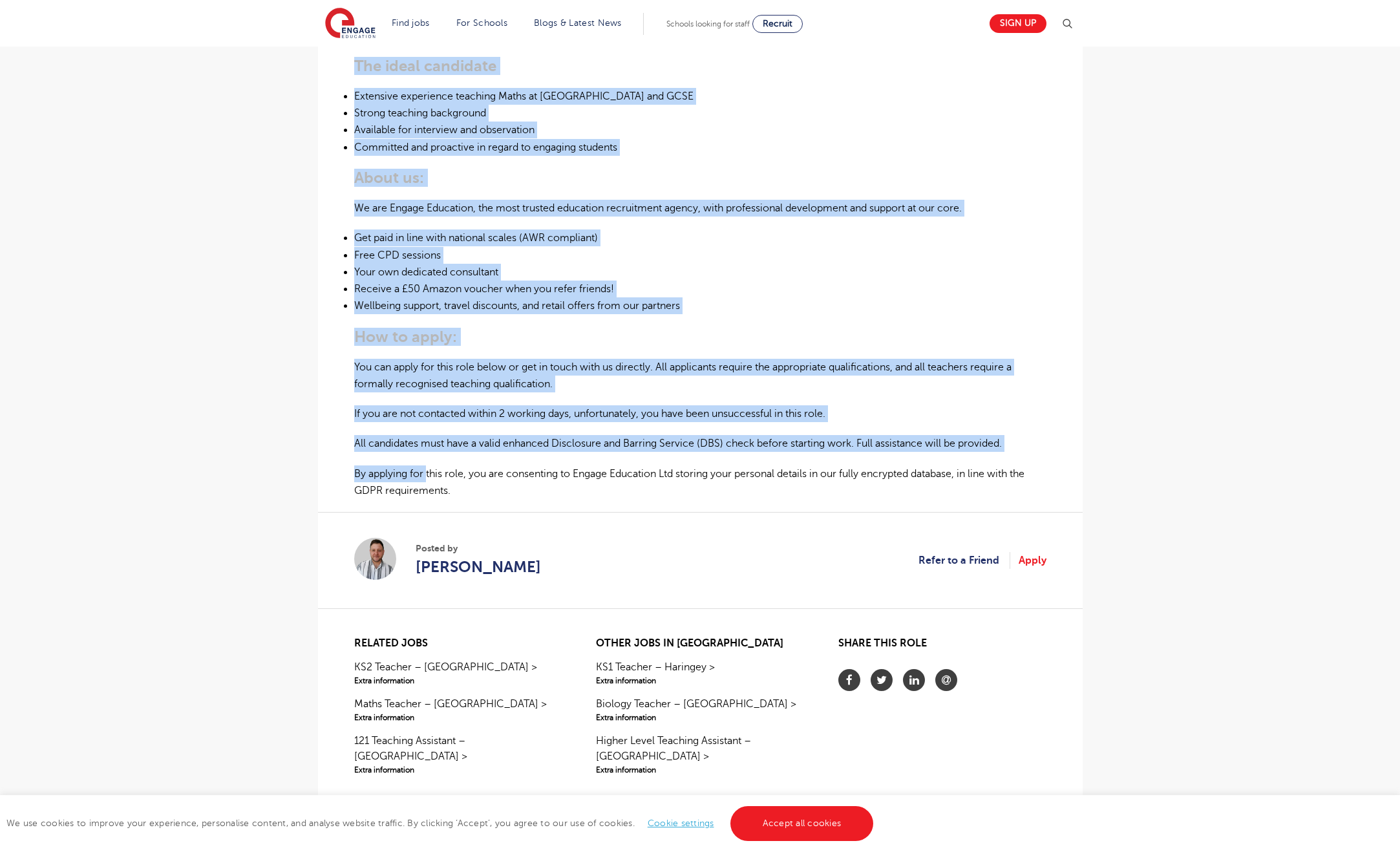
scroll to position [610, 0]
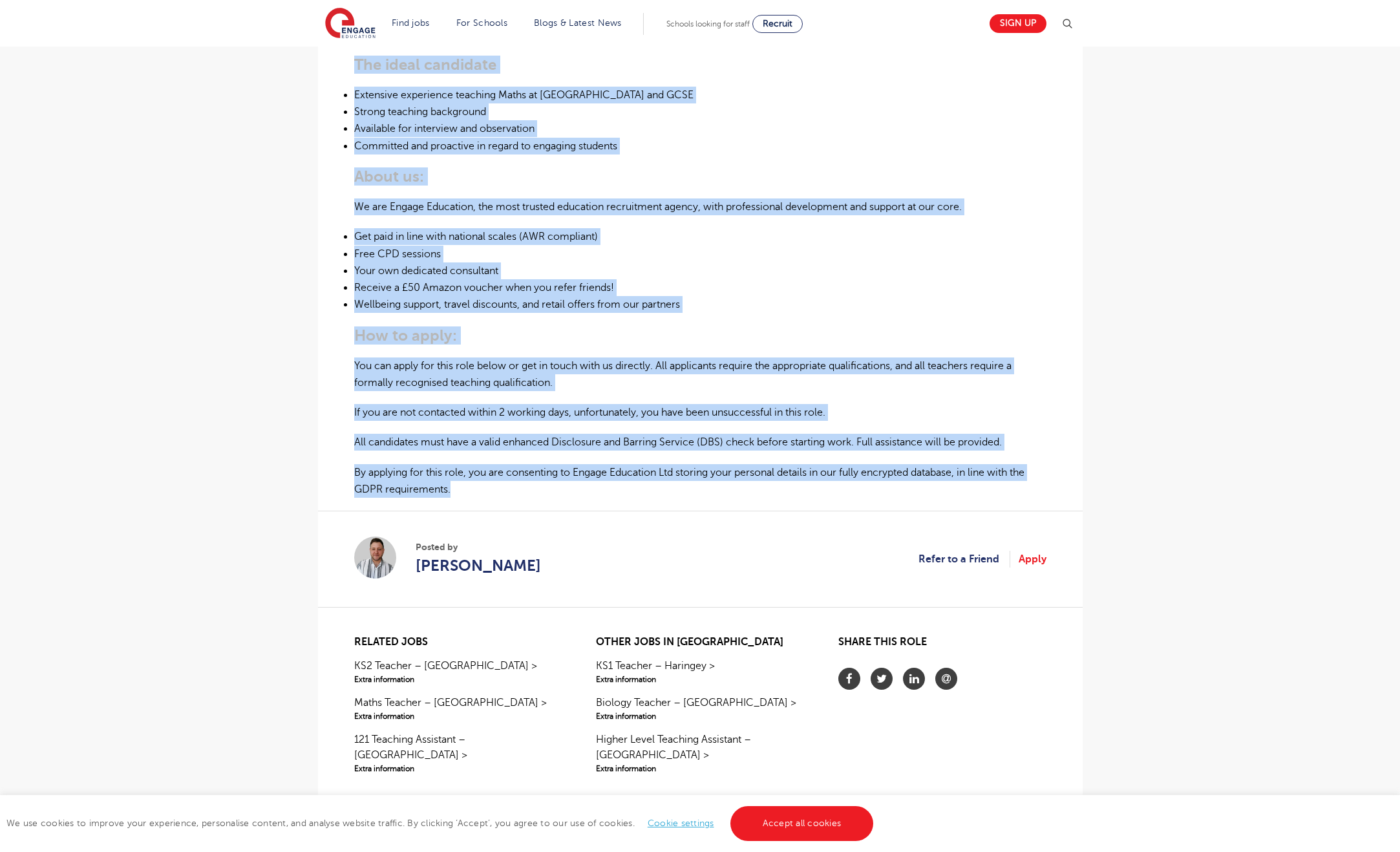
drag, startPoint x: 355, startPoint y: 324, endPoint x: 467, endPoint y: 485, distance: 196.1
click at [467, 484] on div "Secondary Maths Teacher Required for School in Area An outstanding school in [G…" at bounding box center [700, 131] width 692 height 735
copy div "Secondary Maths Teacher Required for School in Area An outstanding school in Lo…"
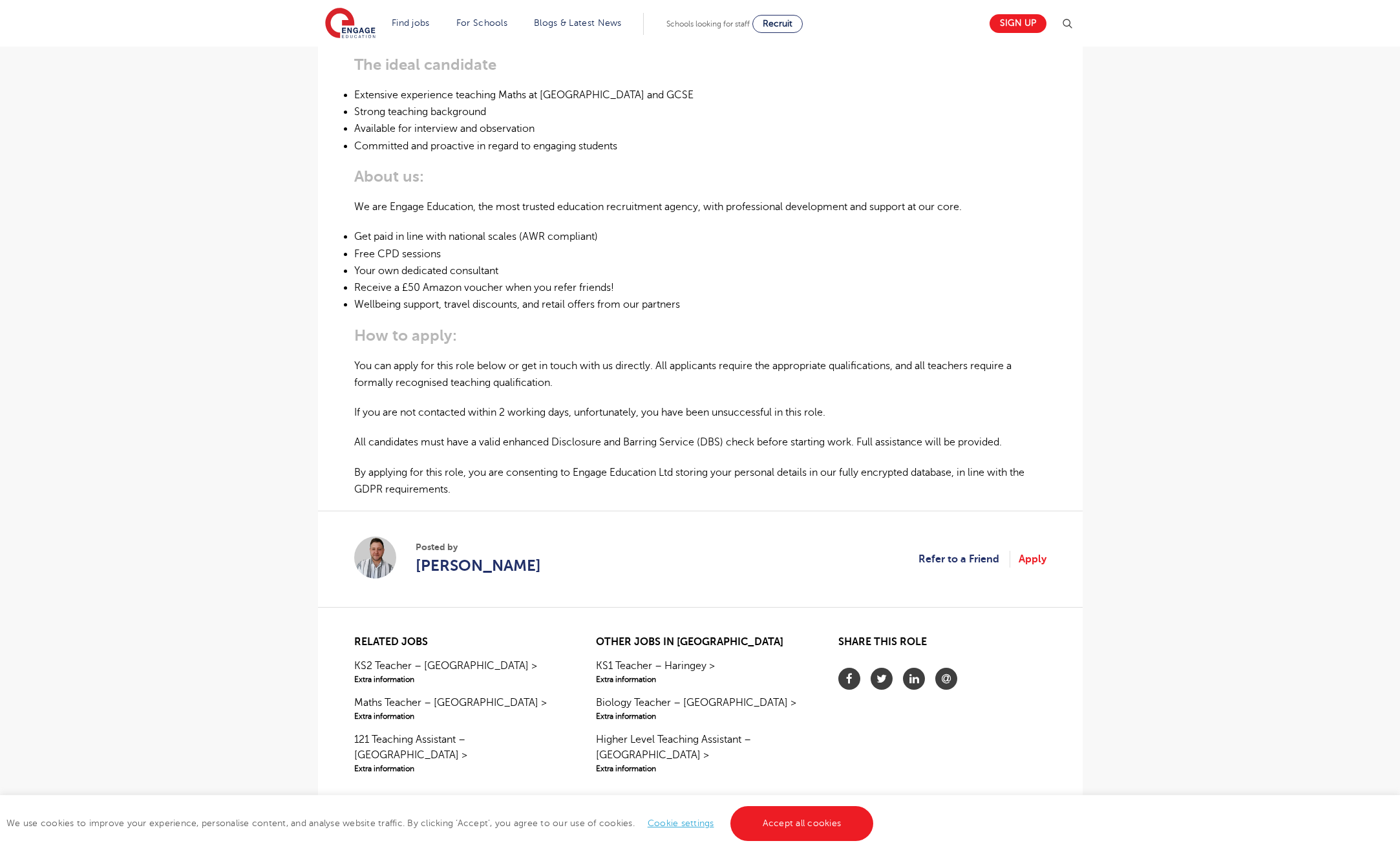
click at [583, 263] on li "Your own dedicated consultant" at bounding box center [700, 271] width 692 height 17
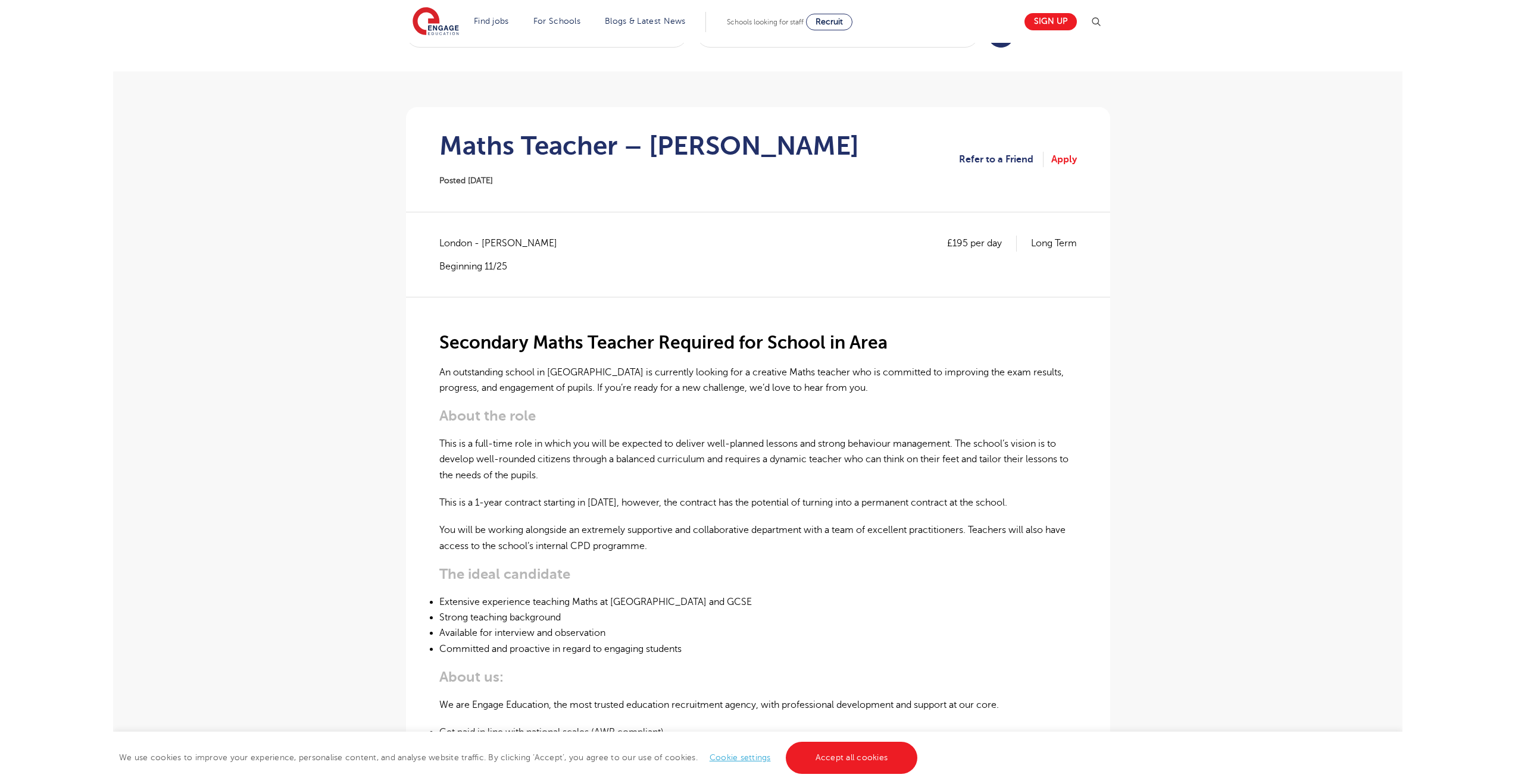
scroll to position [0, 0]
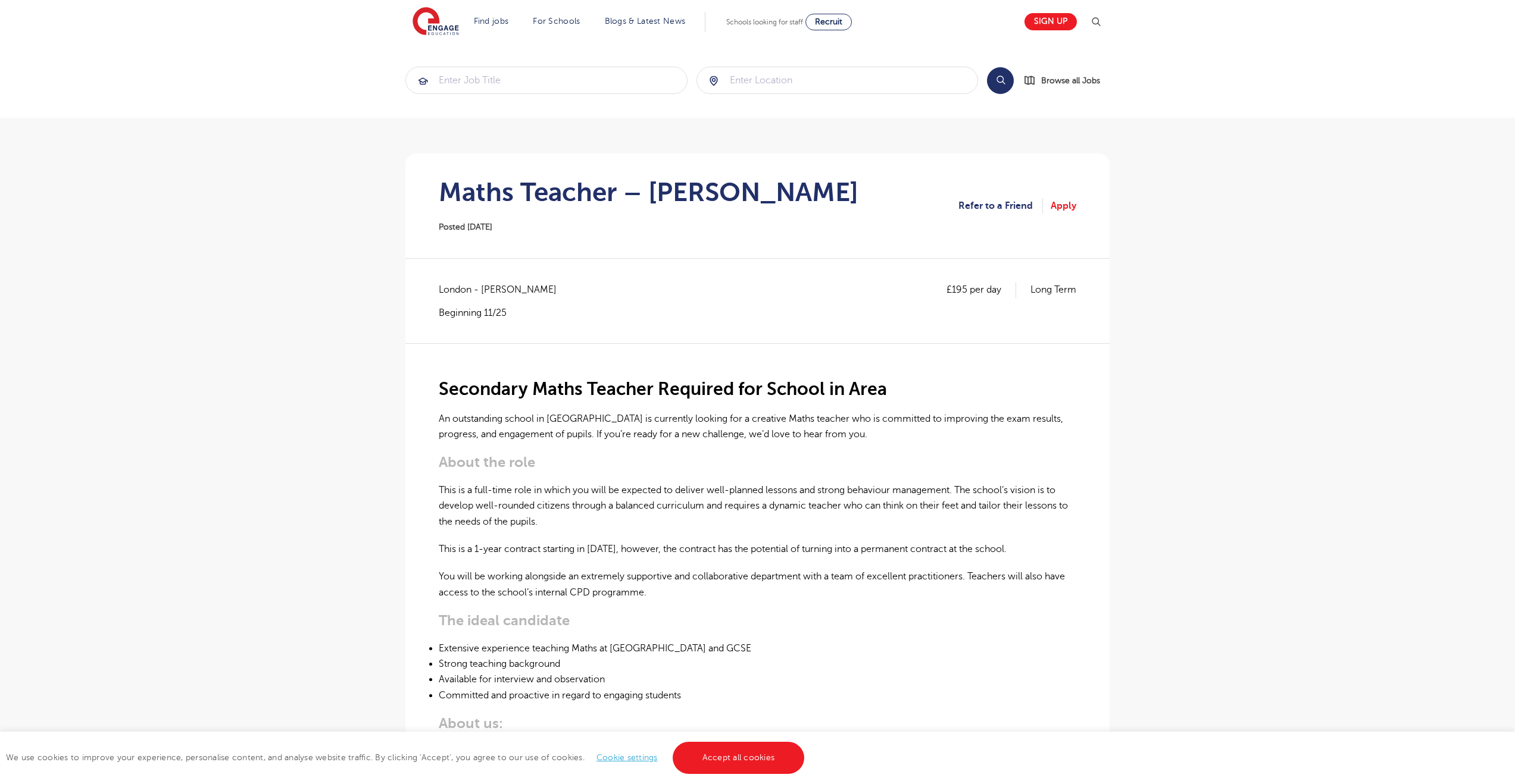
click at [666, 189] on h1 "Maths Teacher – Hackney" at bounding box center [648, 192] width 419 height 30
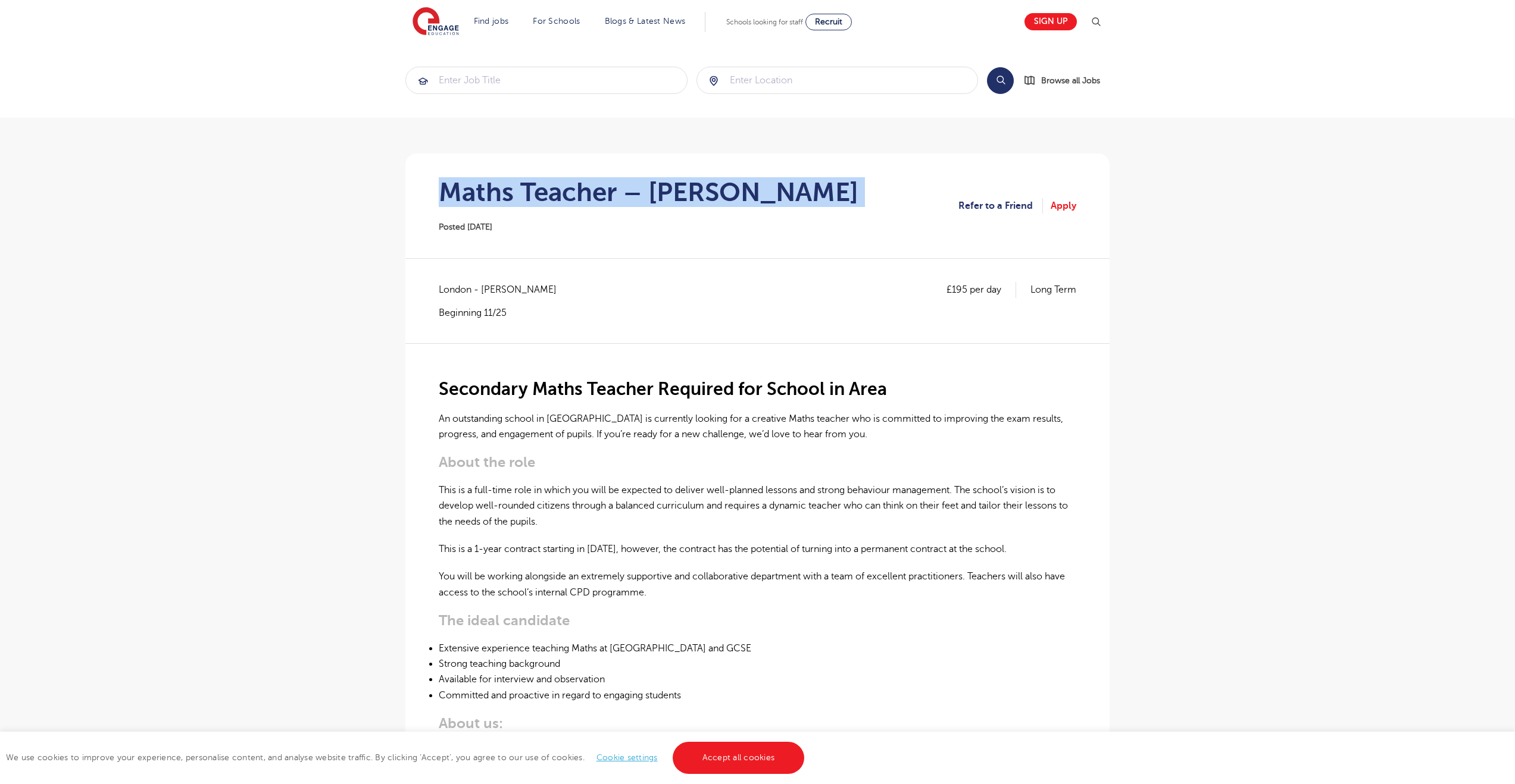
click at [666, 189] on h1 "Maths Teacher – Hackney" at bounding box center [648, 192] width 419 height 30
copy div "Maths Teacher – Hackney"
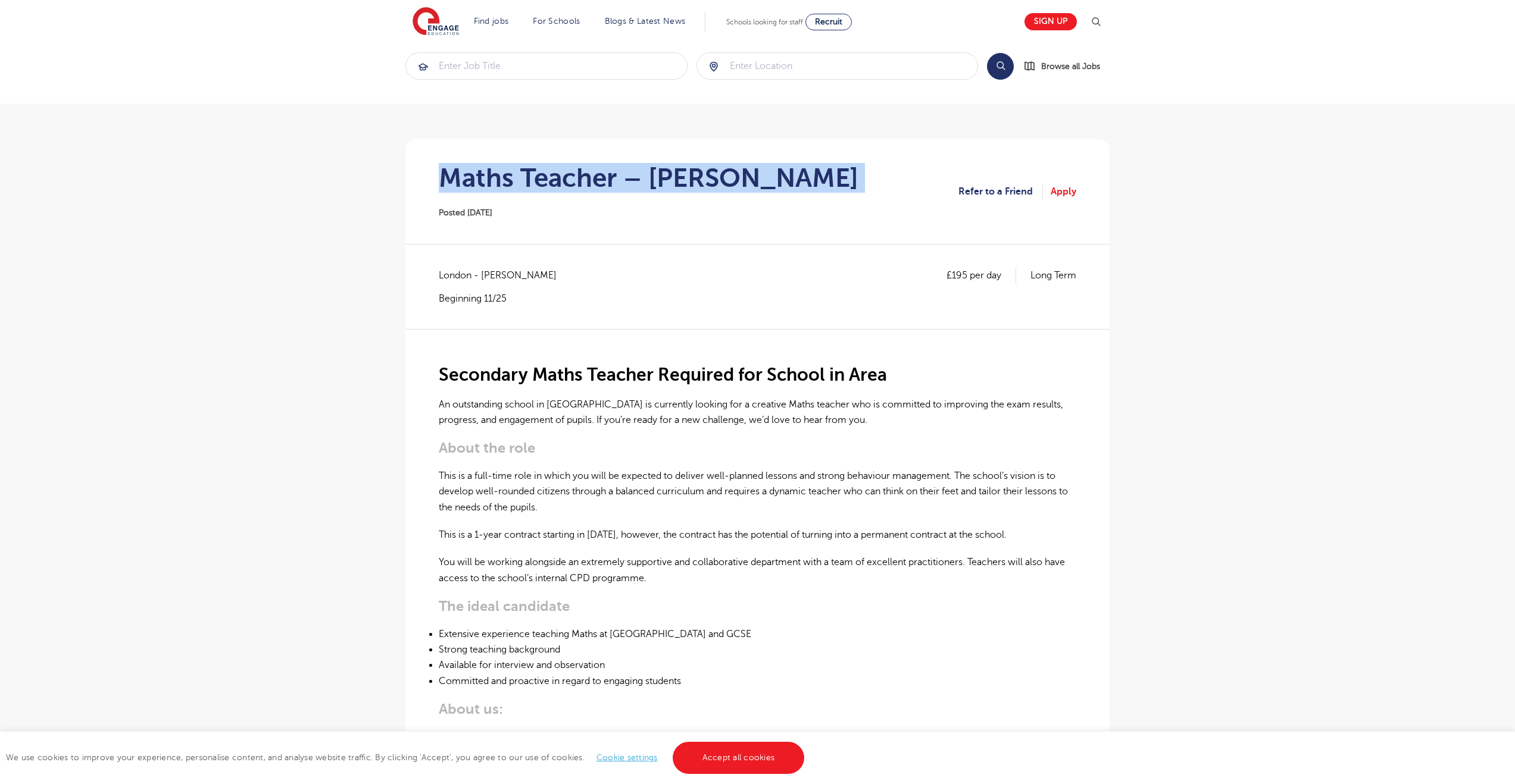
scroll to position [17, 0]
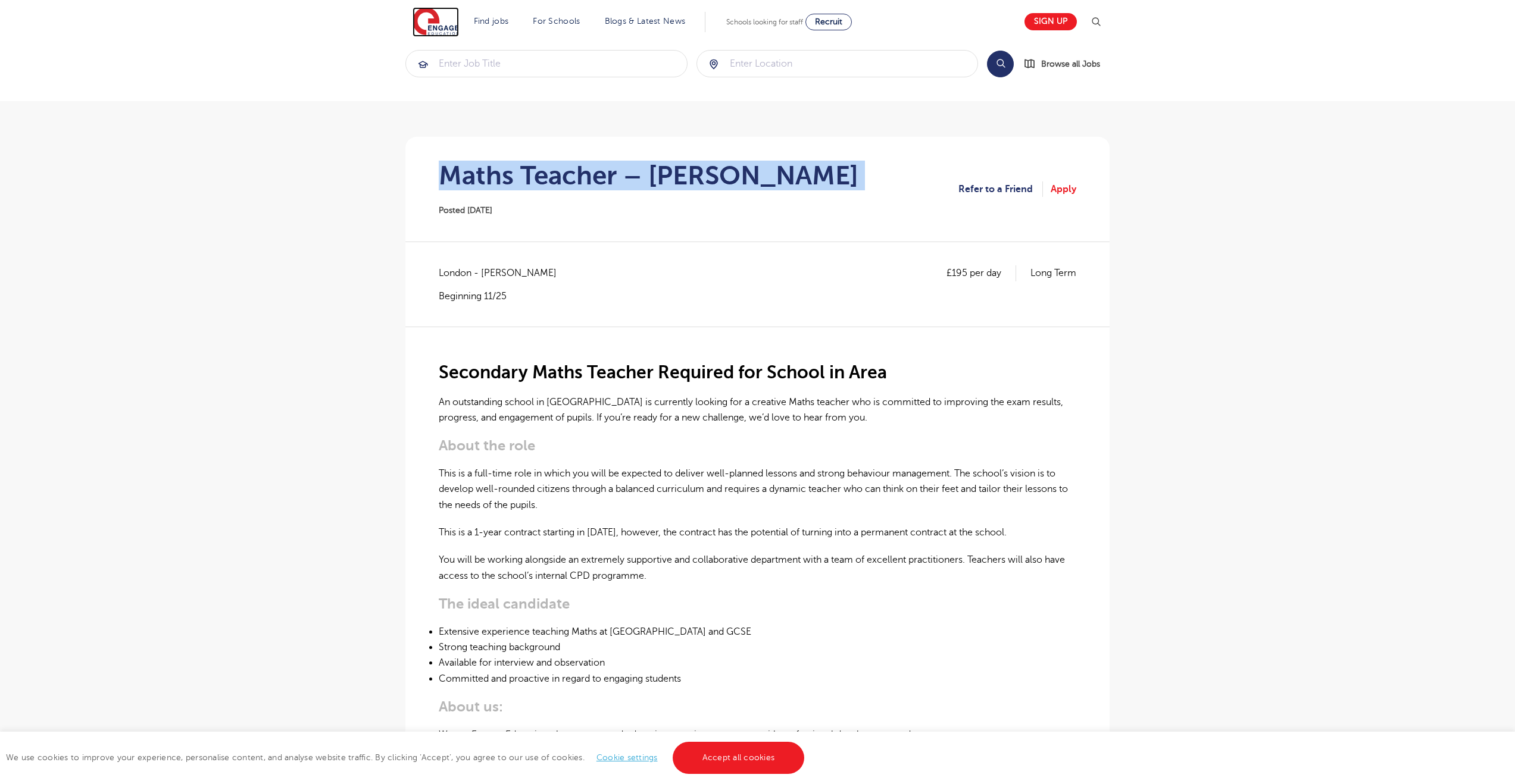
click at [441, 23] on img at bounding box center [435, 21] width 47 height 30
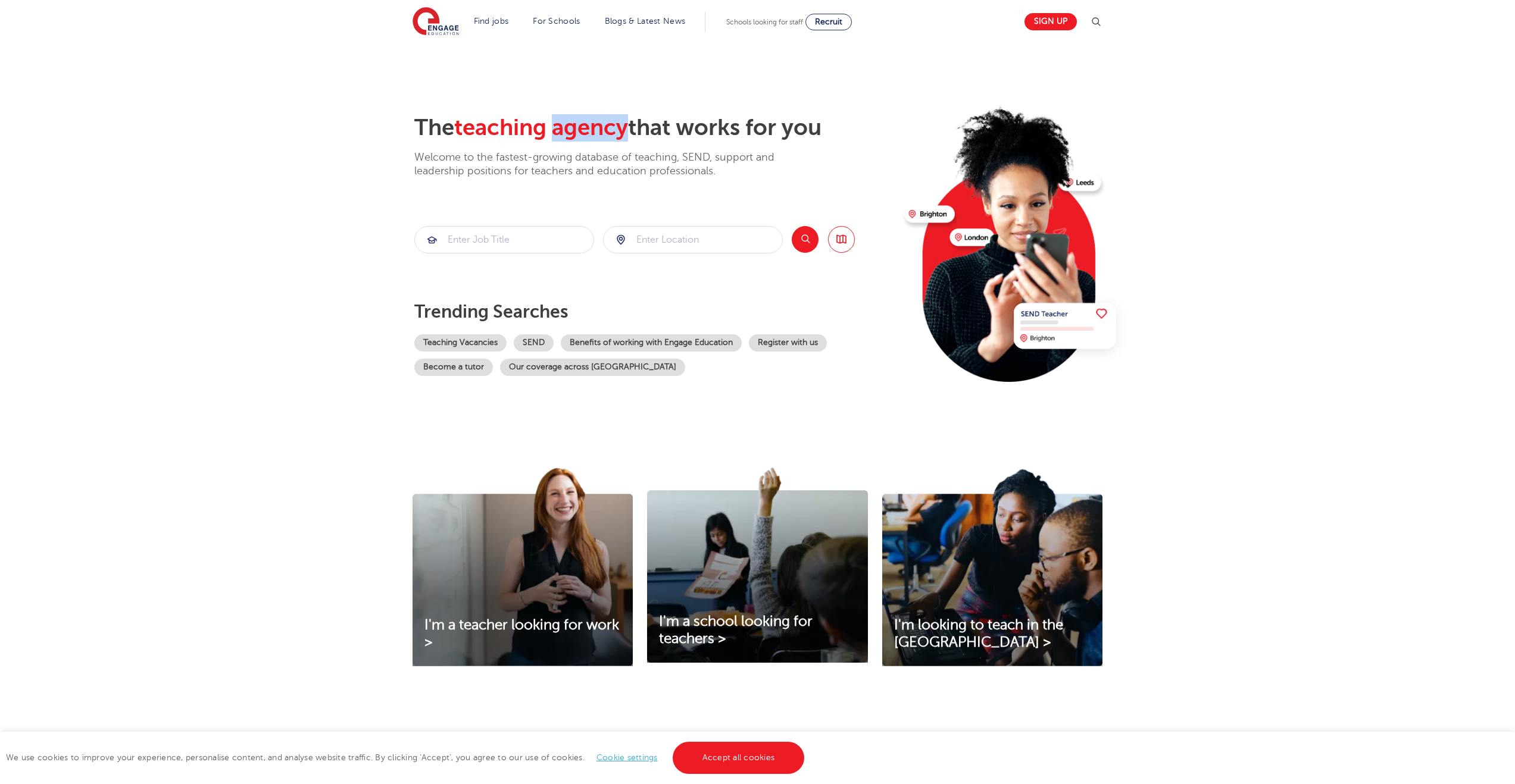
drag, startPoint x: 637, startPoint y: 127, endPoint x: 567, endPoint y: 125, distance: 70.0
click at [565, 125] on h2 "The teaching agency that works for you" at bounding box center [654, 128] width 481 height 28
click at [452, 29] on img at bounding box center [435, 21] width 47 height 30
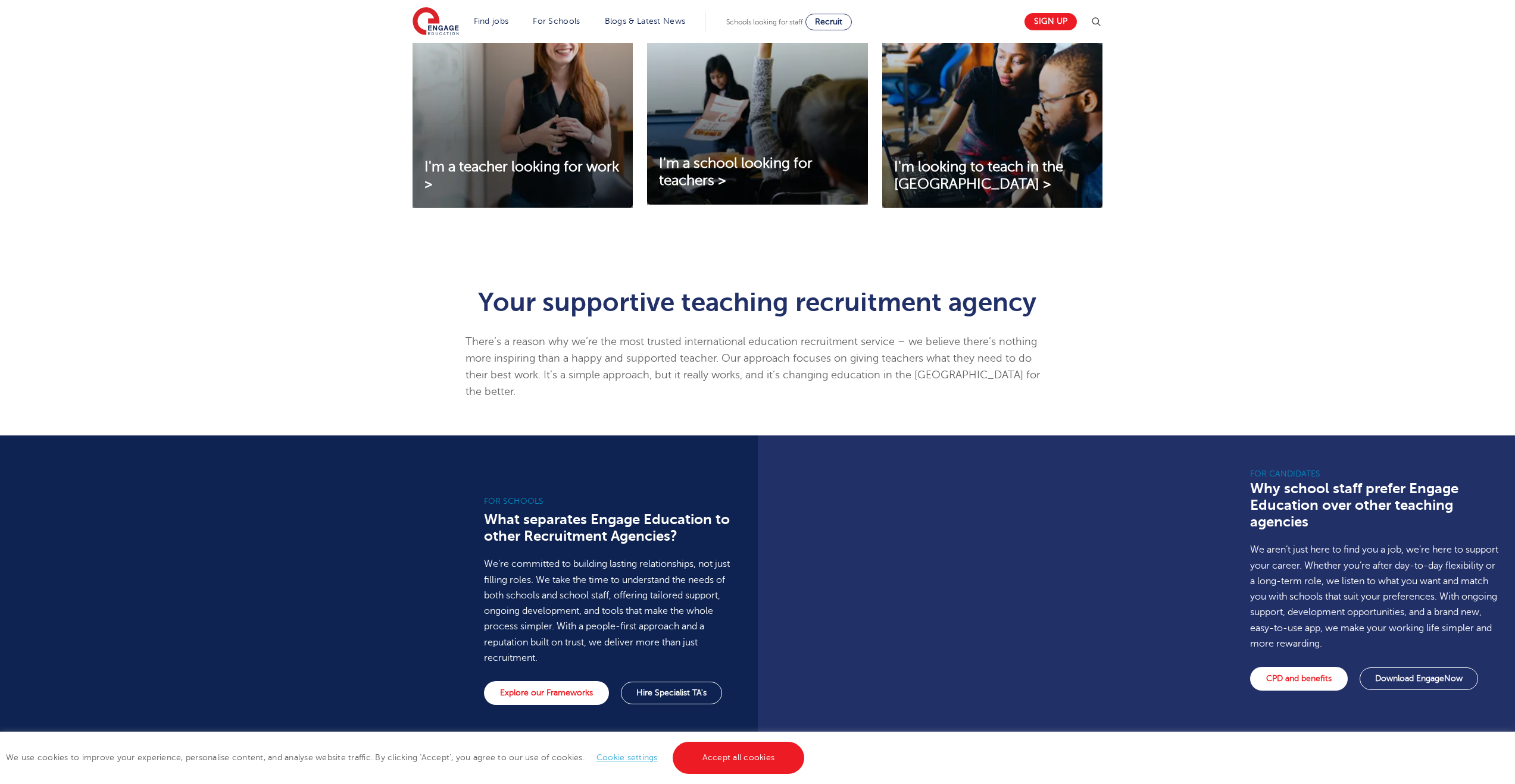
scroll to position [459, 0]
drag, startPoint x: 1410, startPoint y: 471, endPoint x: 1468, endPoint y: 470, distance: 58.0
click at [1468, 480] on h3 "Why school staff prefer Engage Education over other teaching agencies" at bounding box center [1374, 504] width 250 height 50
copy h3 "Engage"
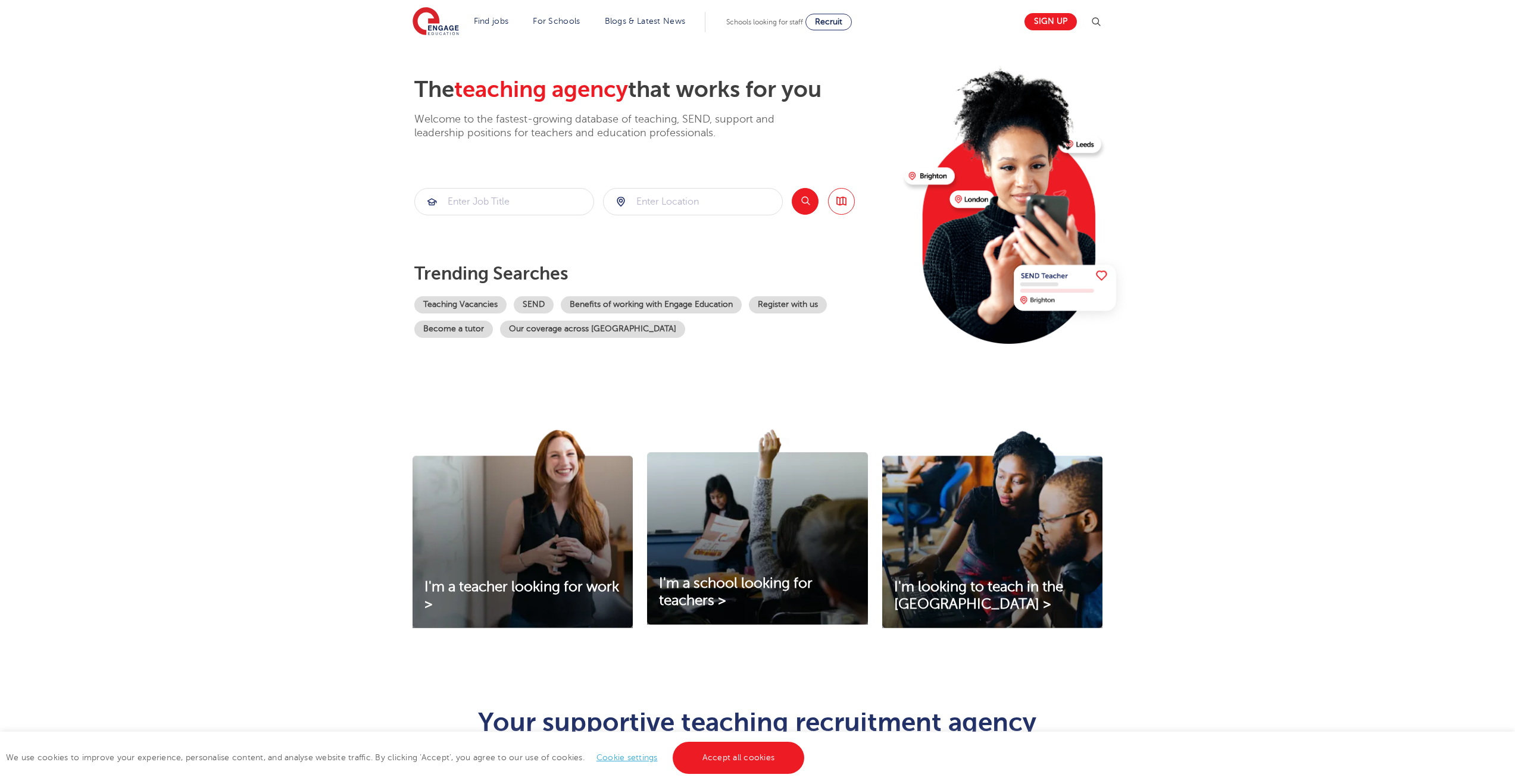
scroll to position [0, 0]
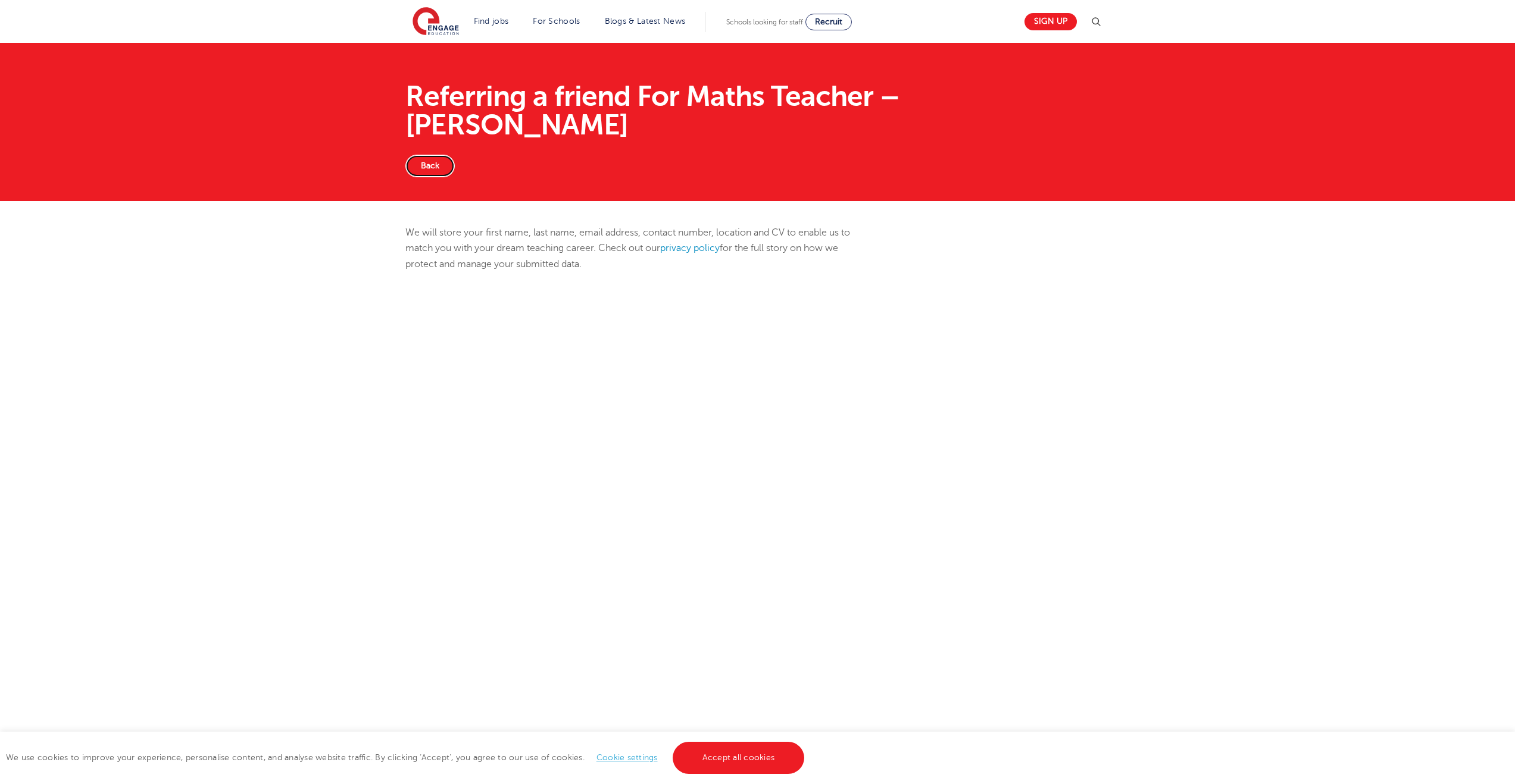
click at [430, 155] on link "Back" at bounding box center [430, 166] width 50 height 23
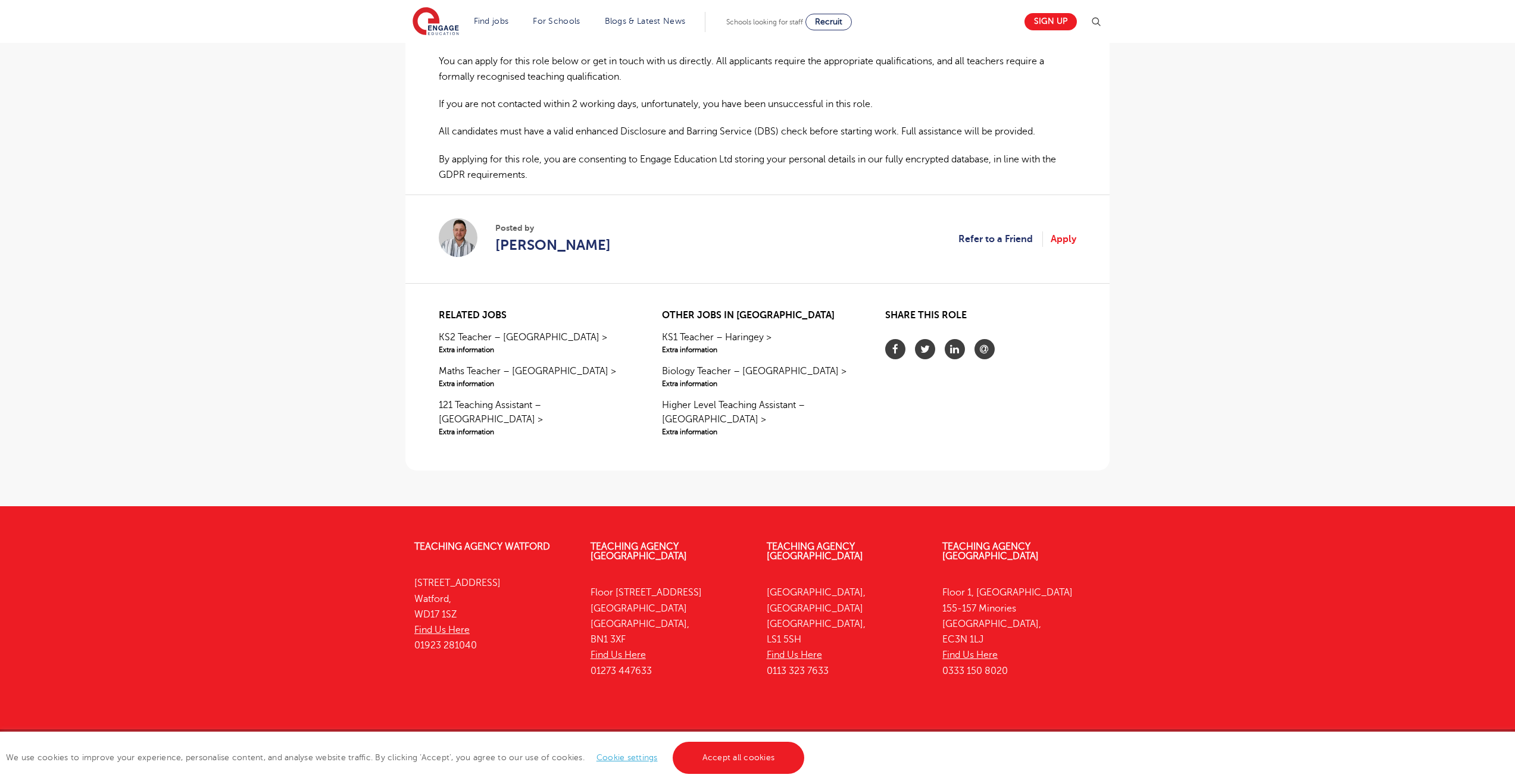
scroll to position [853, 0]
